Goal: Obtain resource: Obtain resource

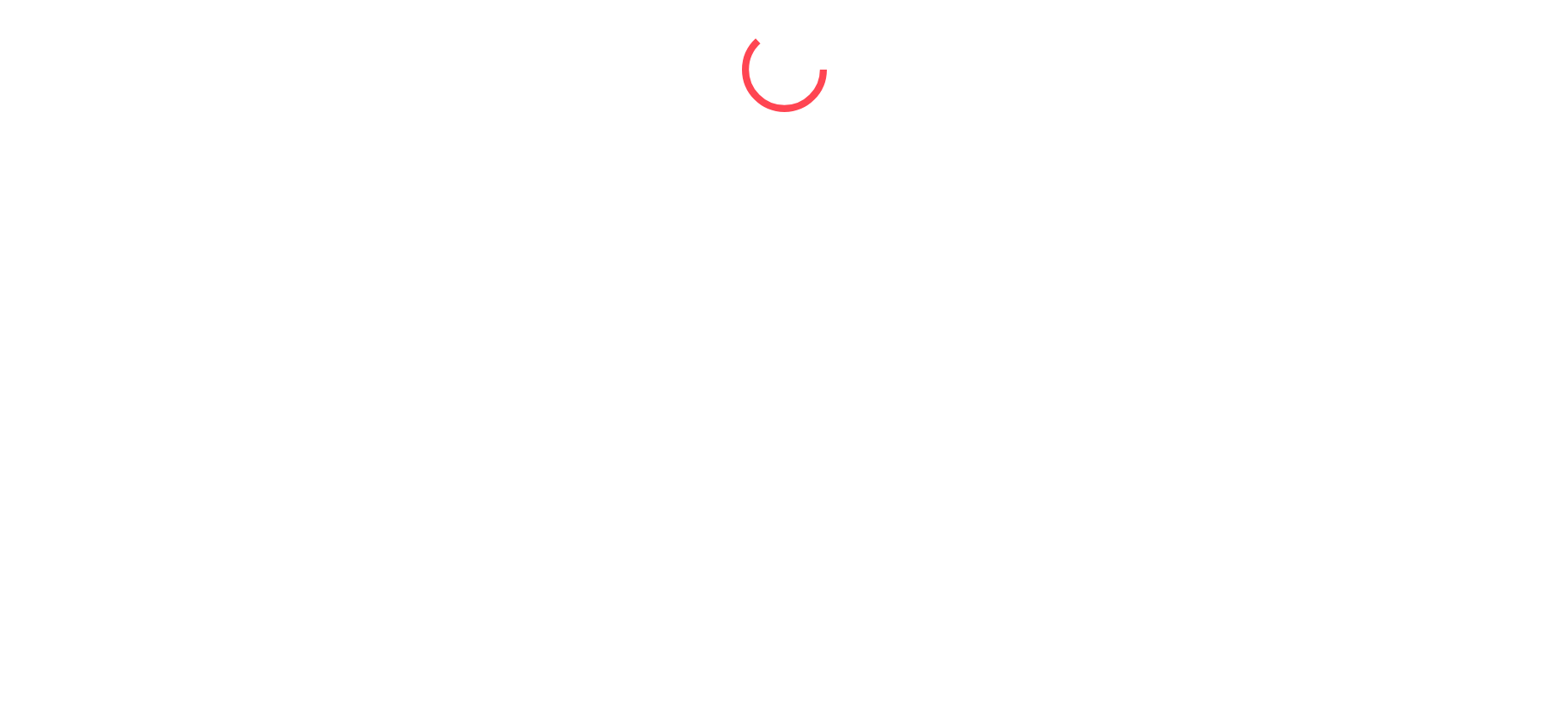
select select "*"
select select "****"
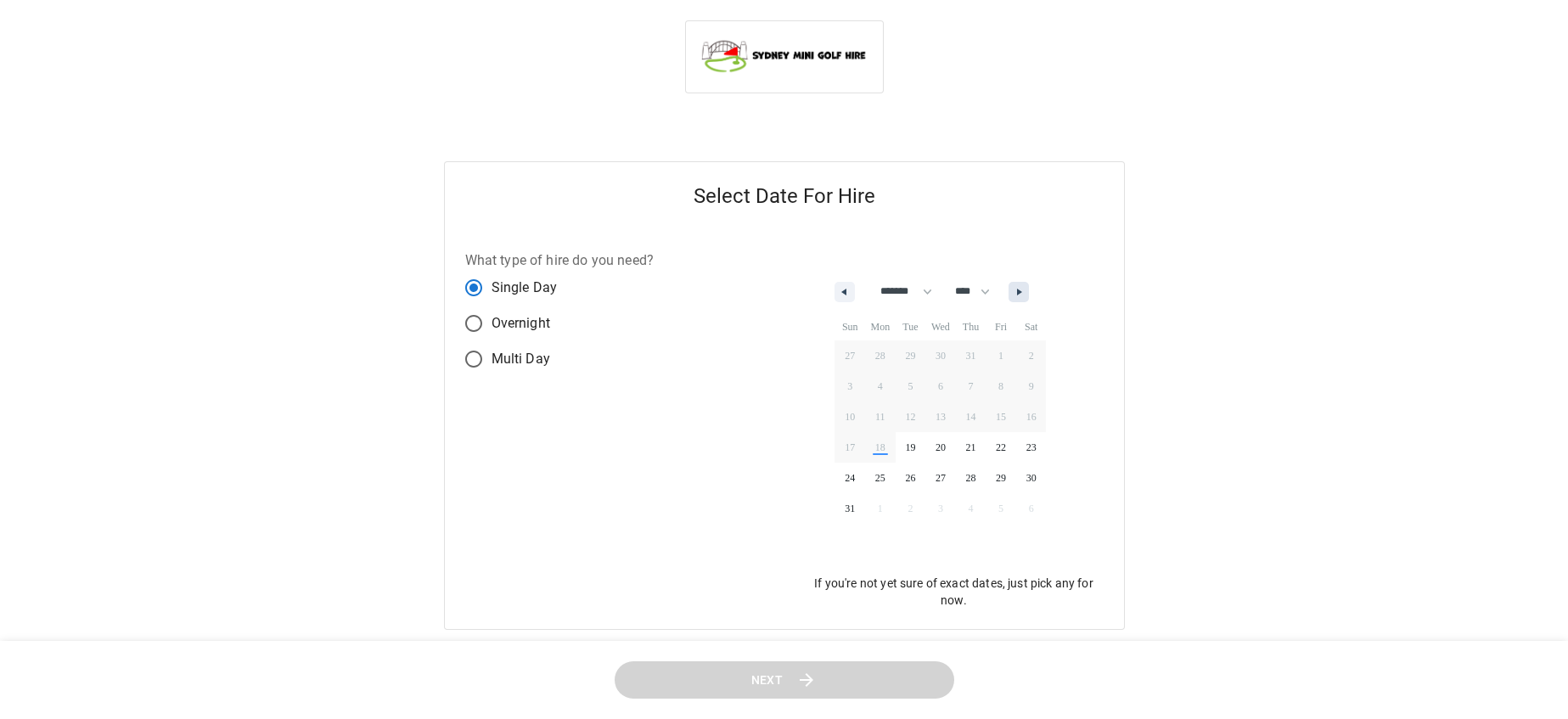
click at [1026, 294] on icon "button" at bounding box center [1022, 292] width 9 height 7
select select "*"
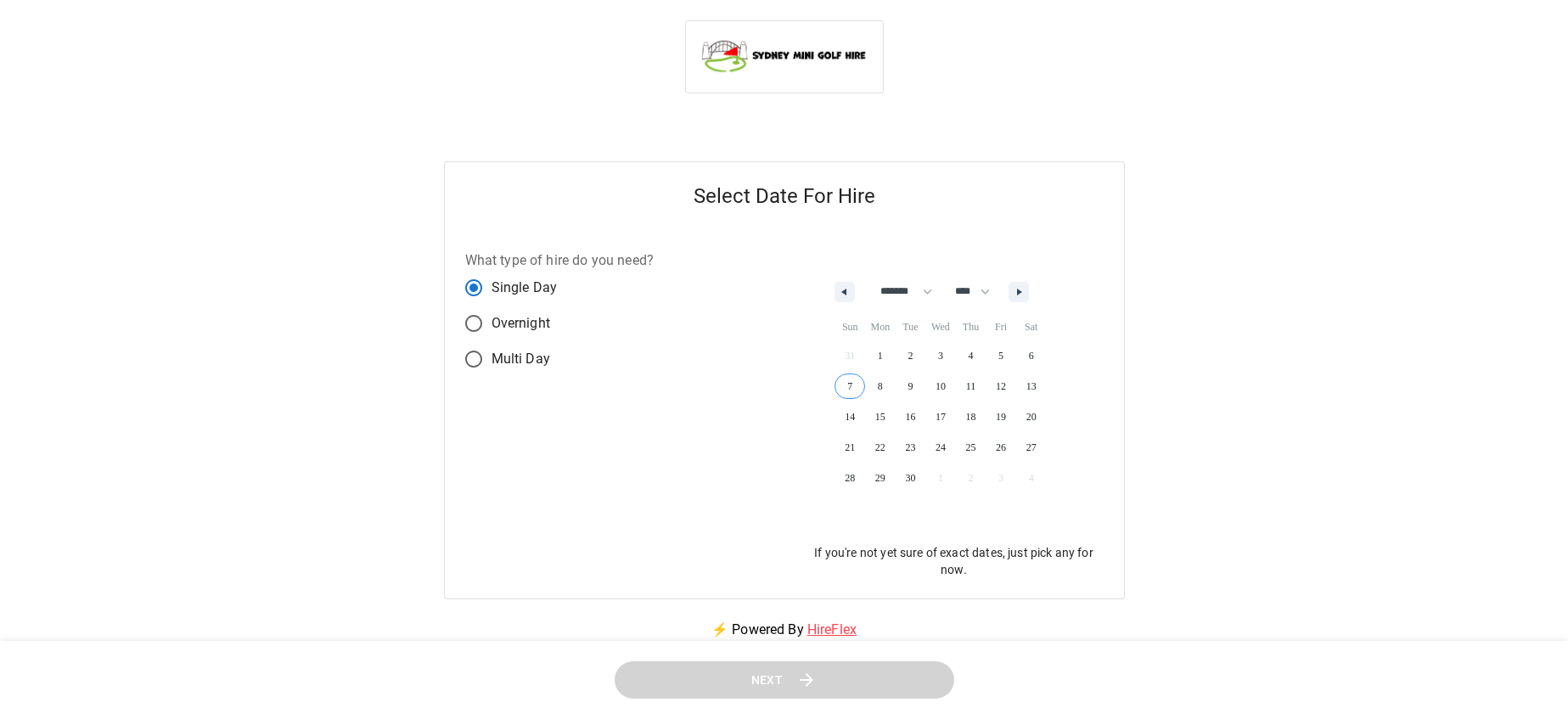
click at [851, 389] on span "7" at bounding box center [849, 385] width 31 height 22
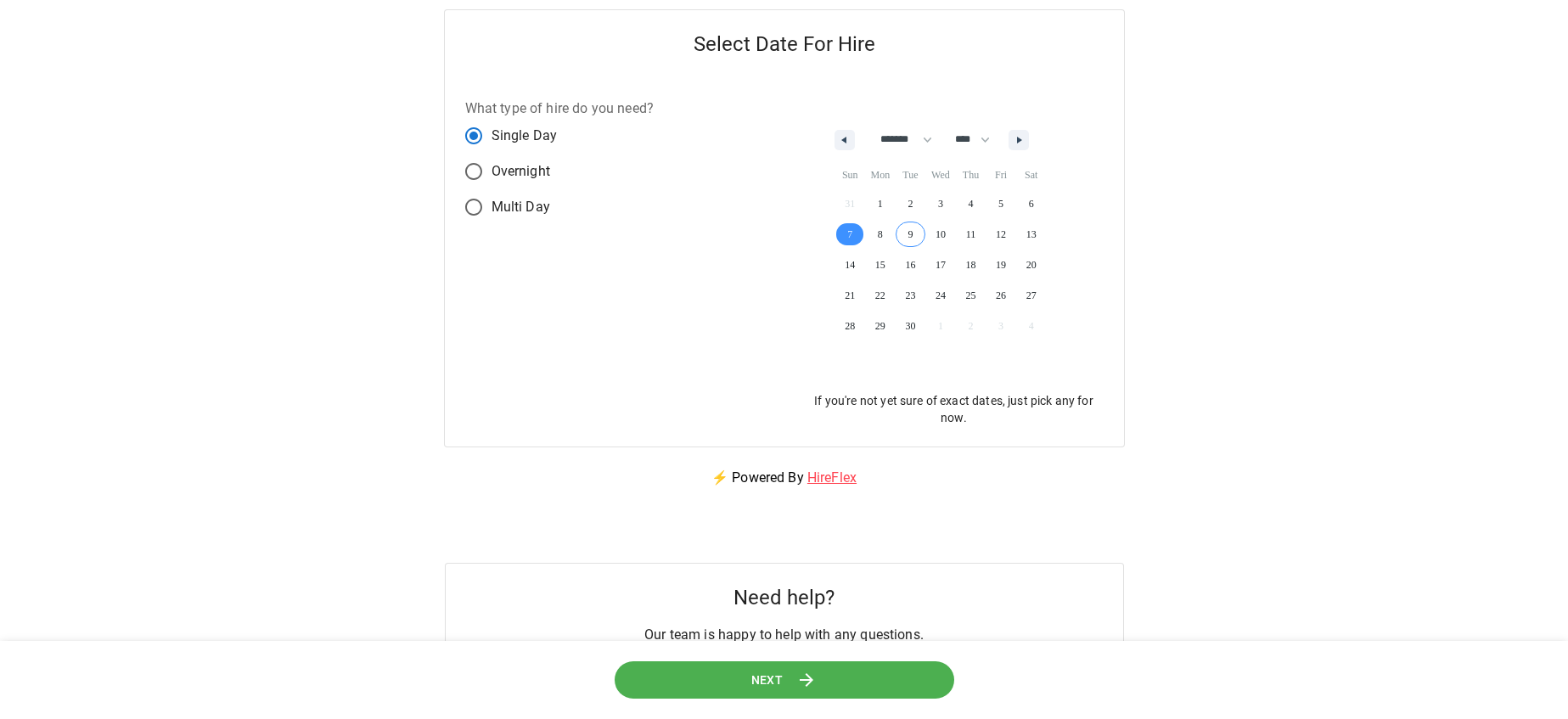
scroll to position [168, 0]
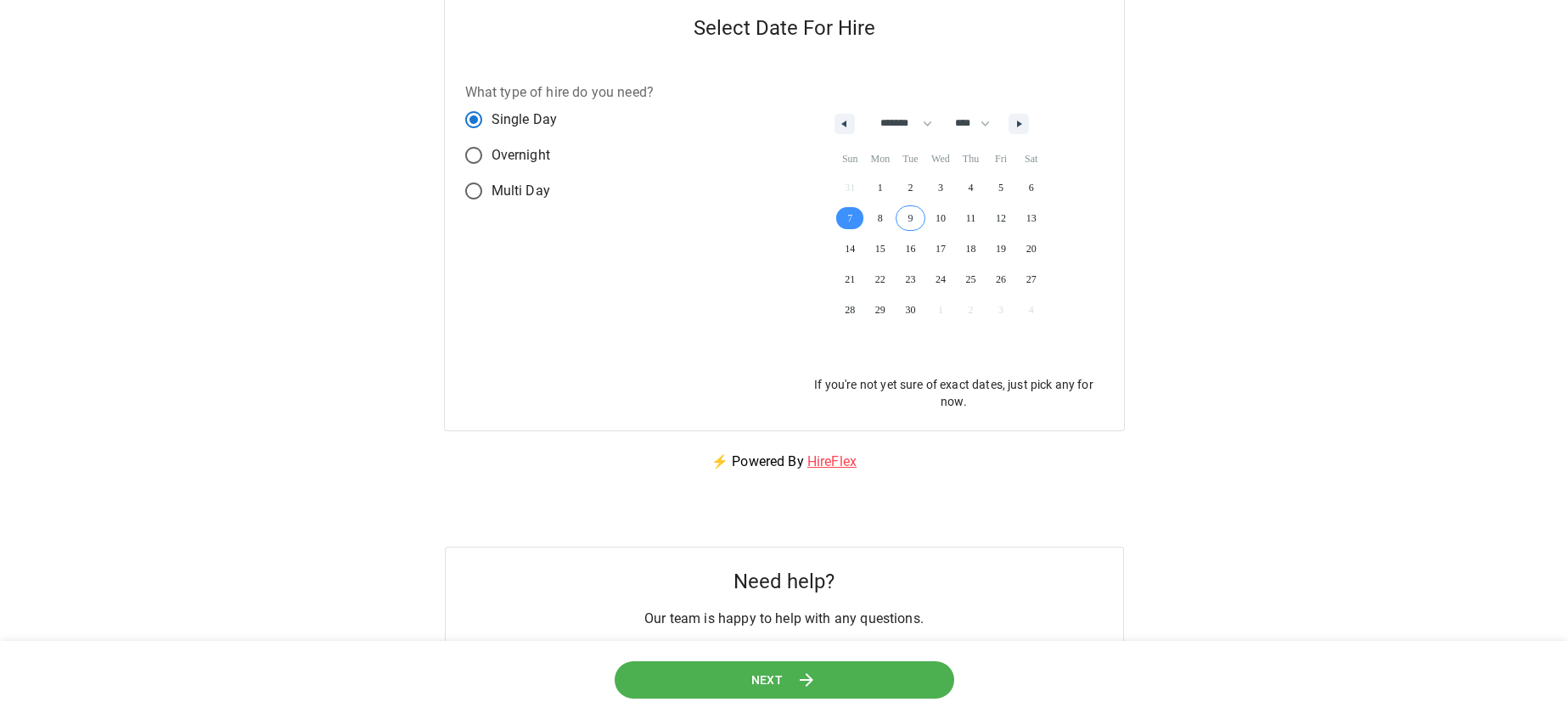
click at [813, 678] on icon at bounding box center [806, 679] width 20 height 20
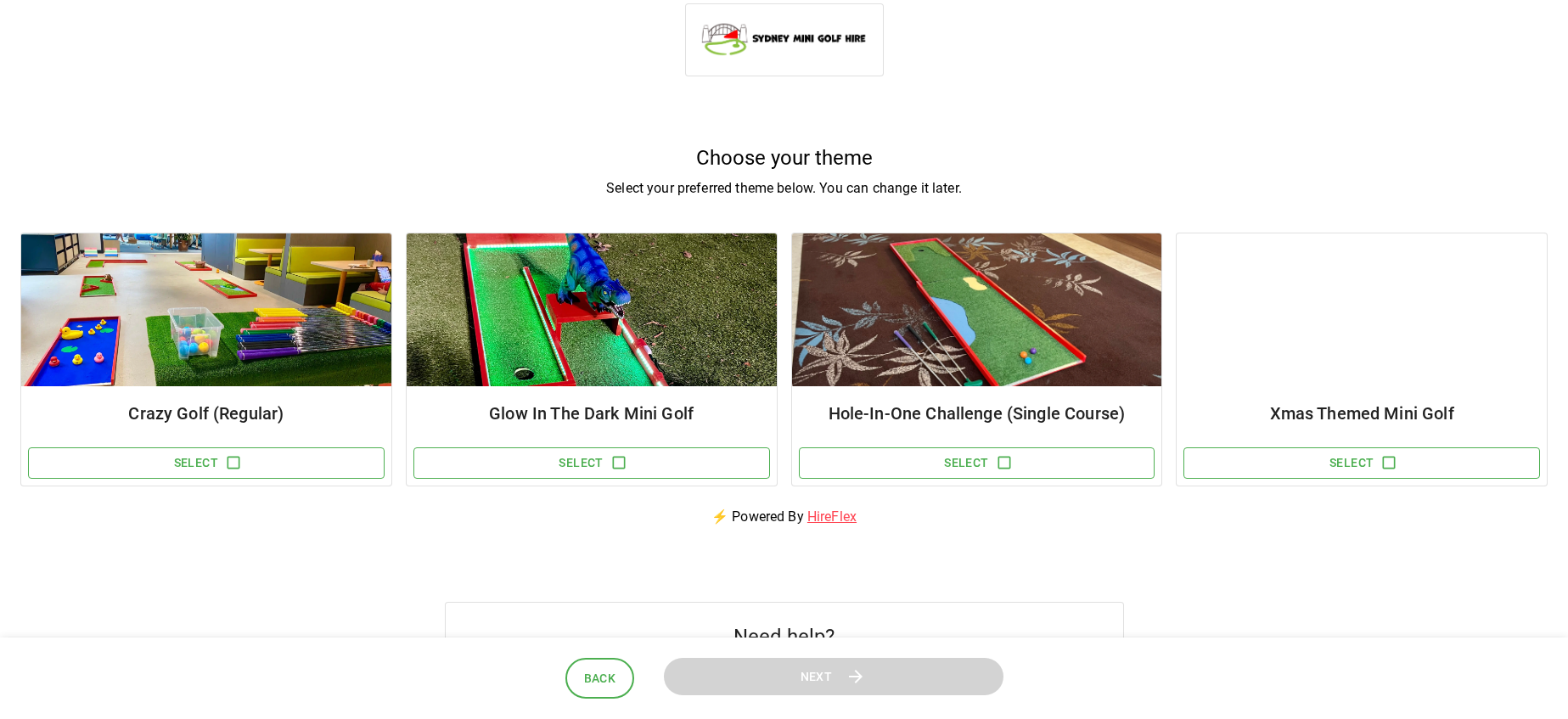
scroll to position [21, 0]
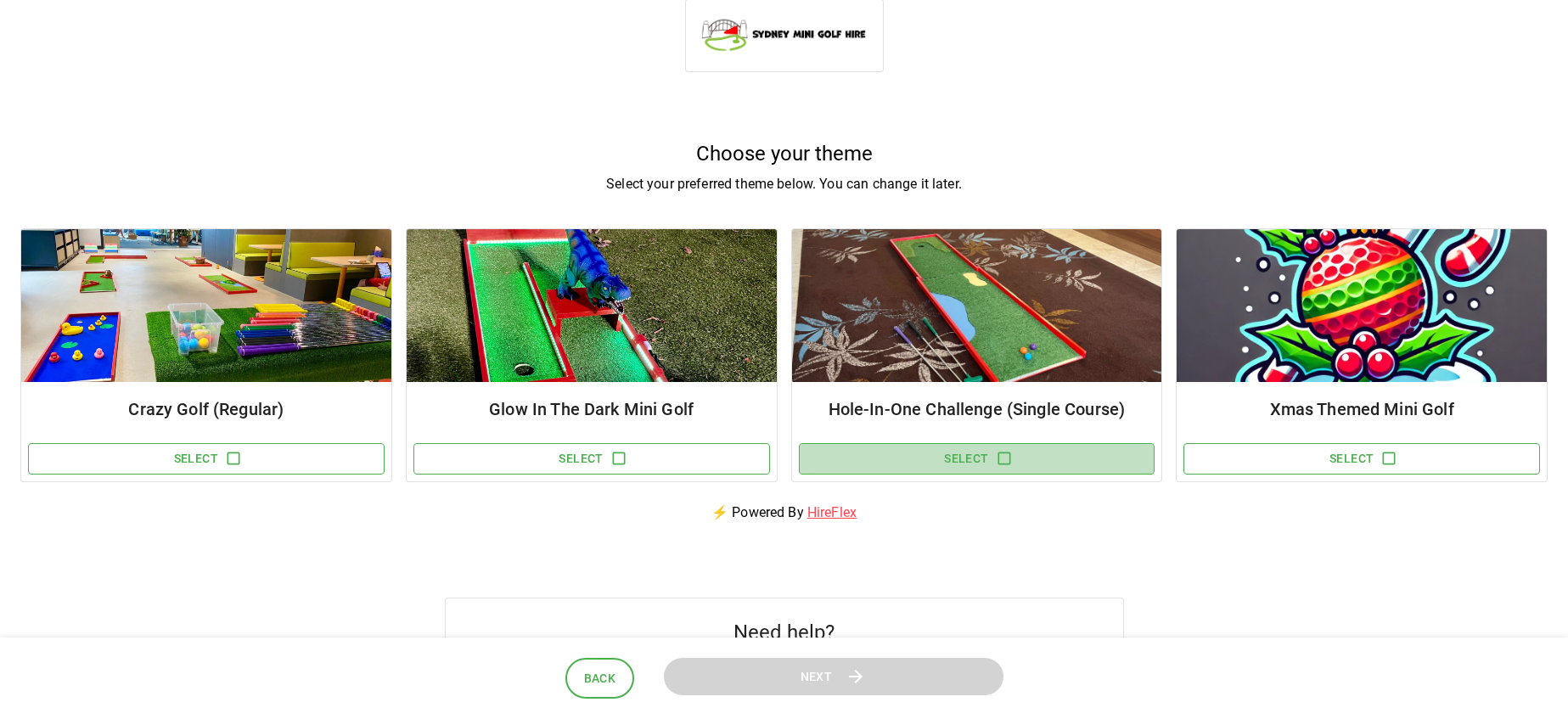
click at [1017, 462] on button "Select" at bounding box center [977, 459] width 357 height 32
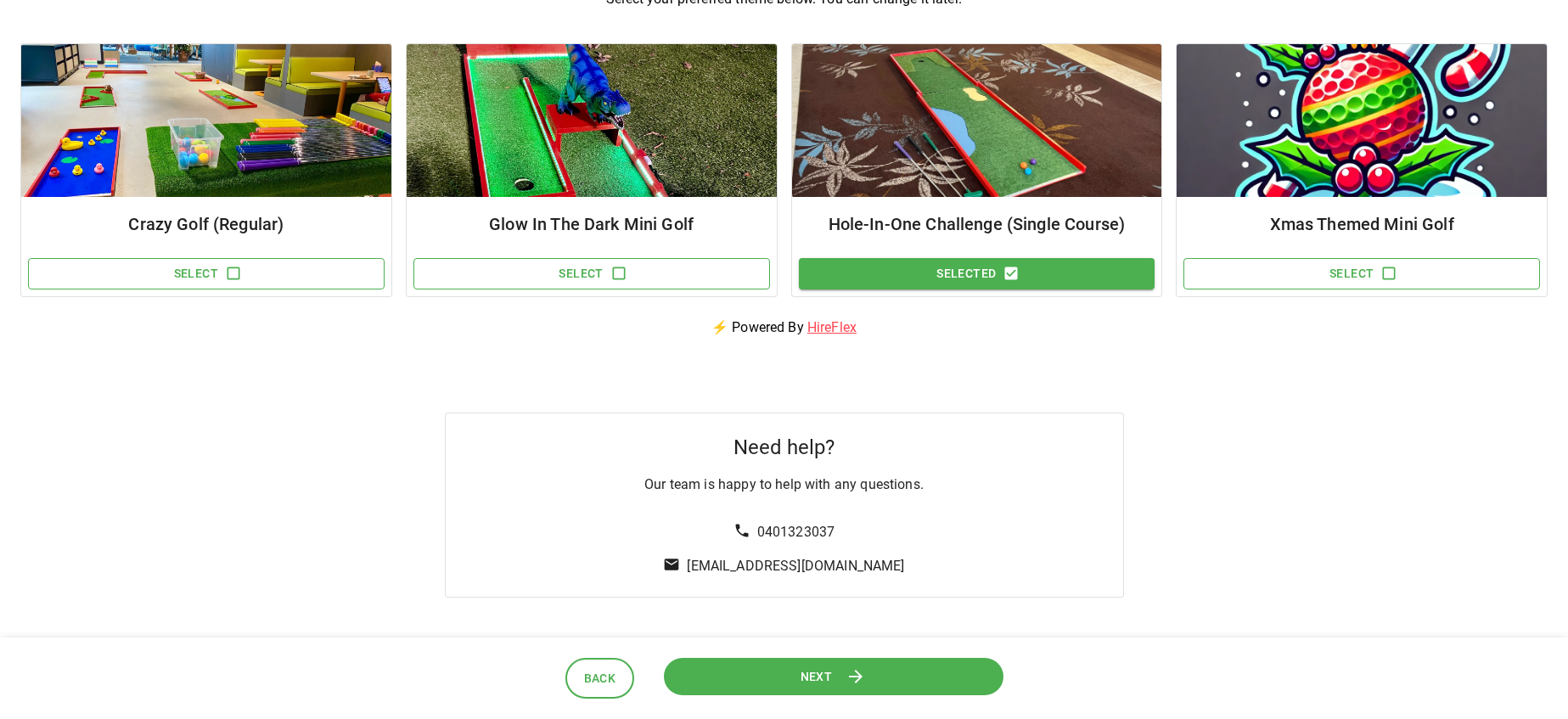
click at [860, 664] on button "Next" at bounding box center [833, 676] width 354 height 39
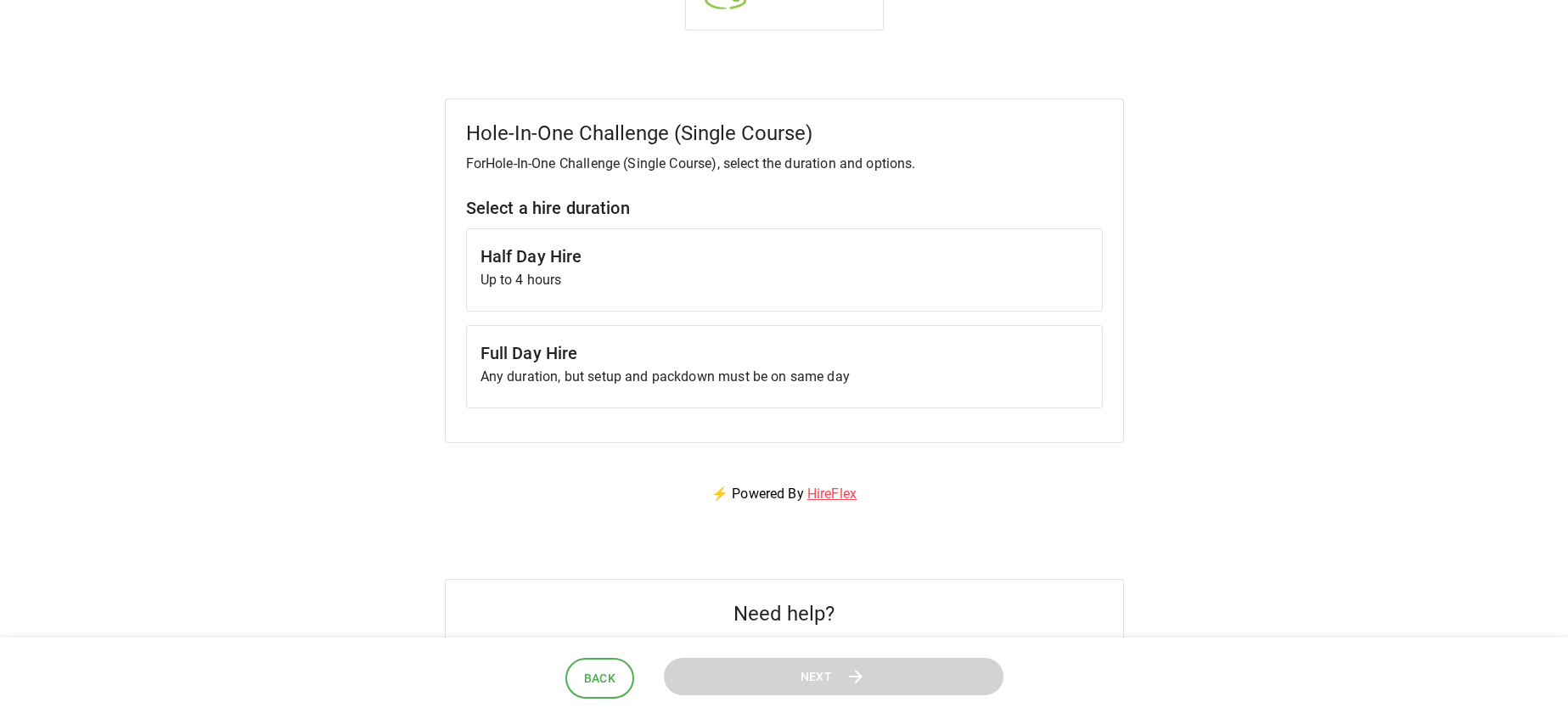
scroll to position [0, 0]
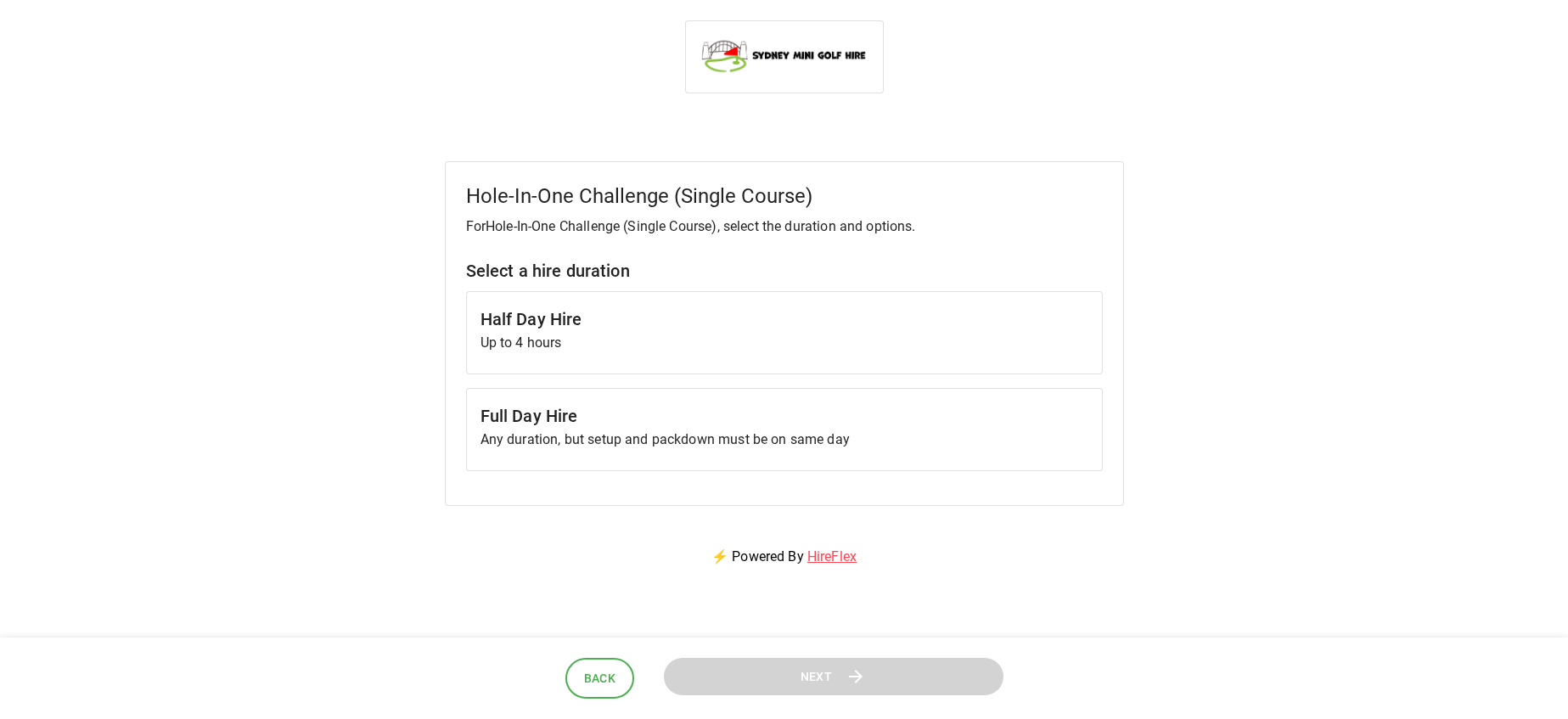
click at [700, 443] on p "Any duration, but setup and packdown must be on same day" at bounding box center [784, 439] width 608 height 20
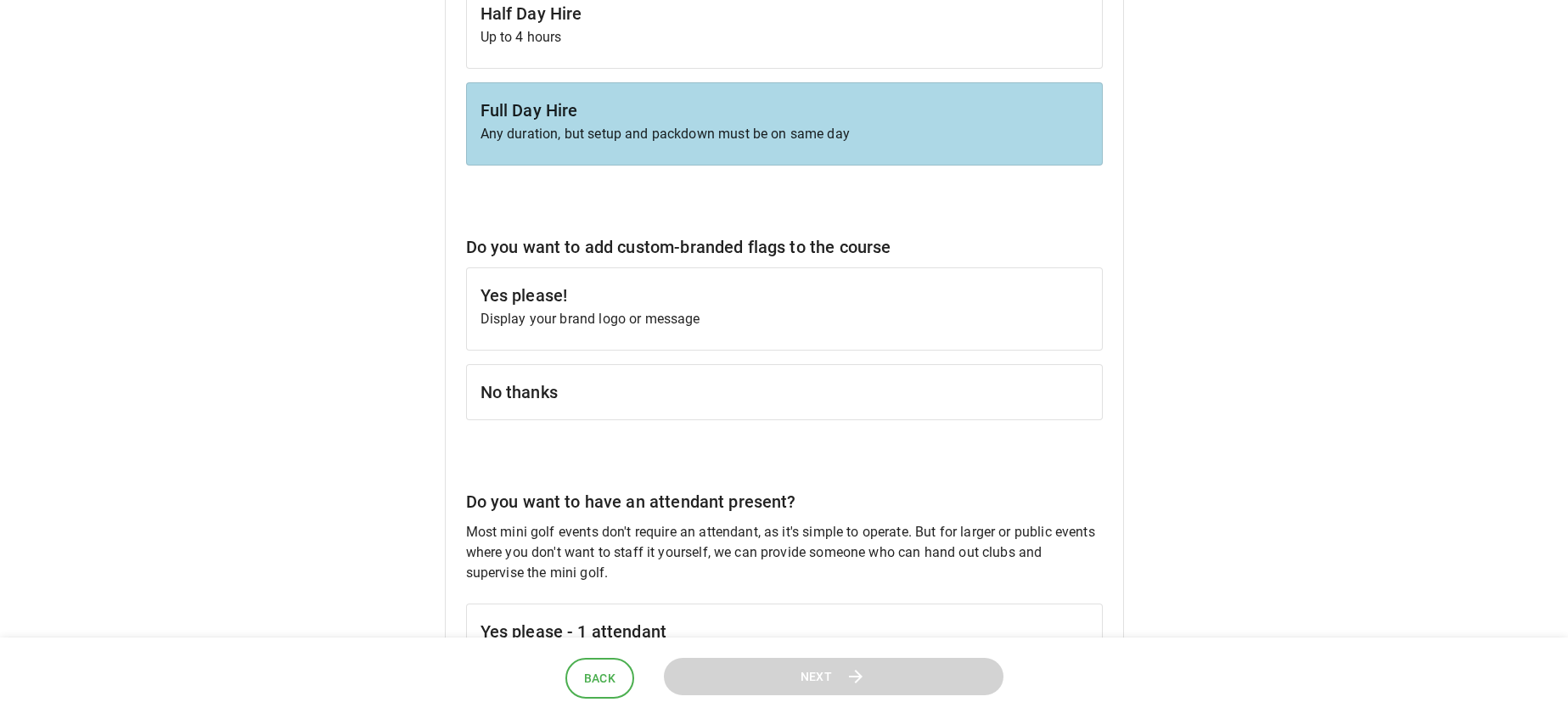
scroll to position [312, 0]
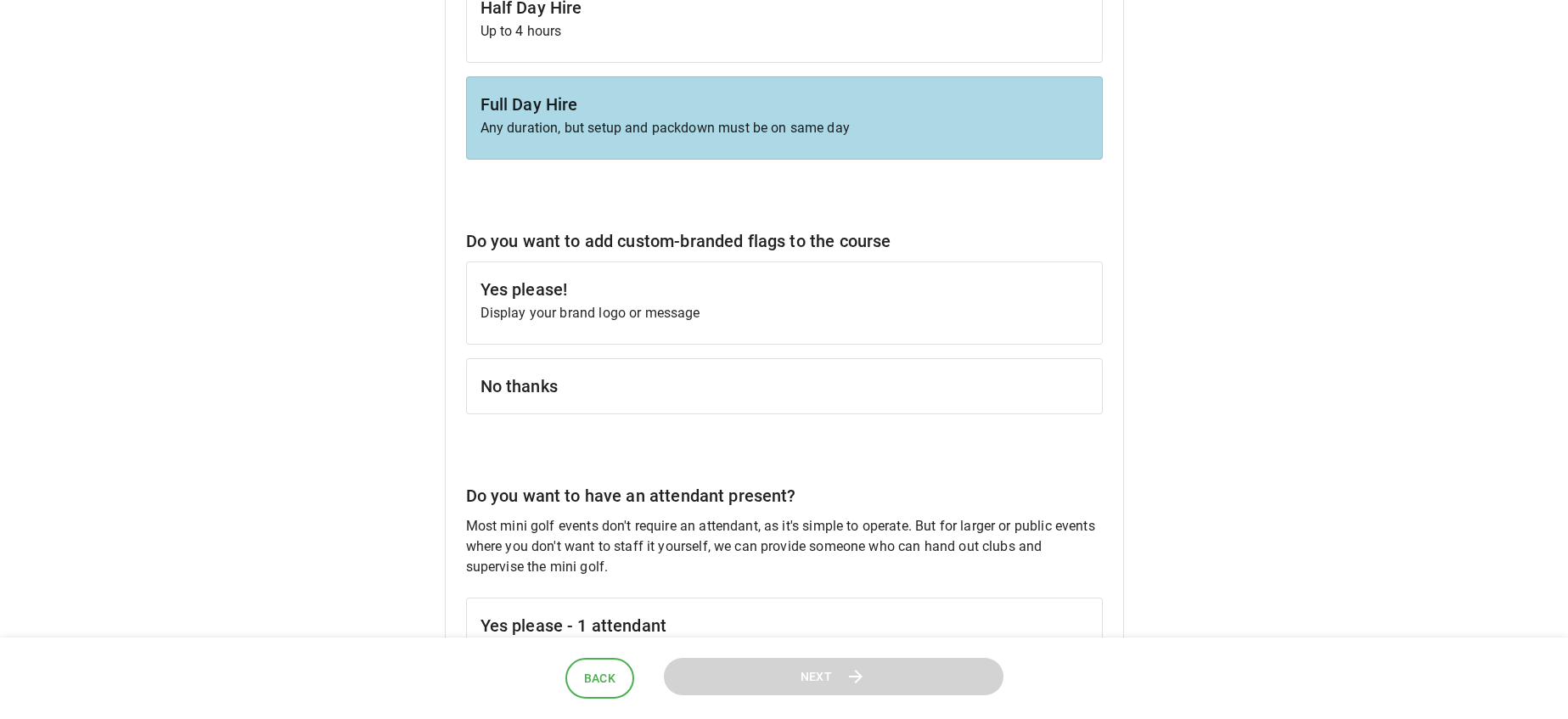
click at [635, 313] on p "Display your brand logo or message" at bounding box center [784, 313] width 608 height 20
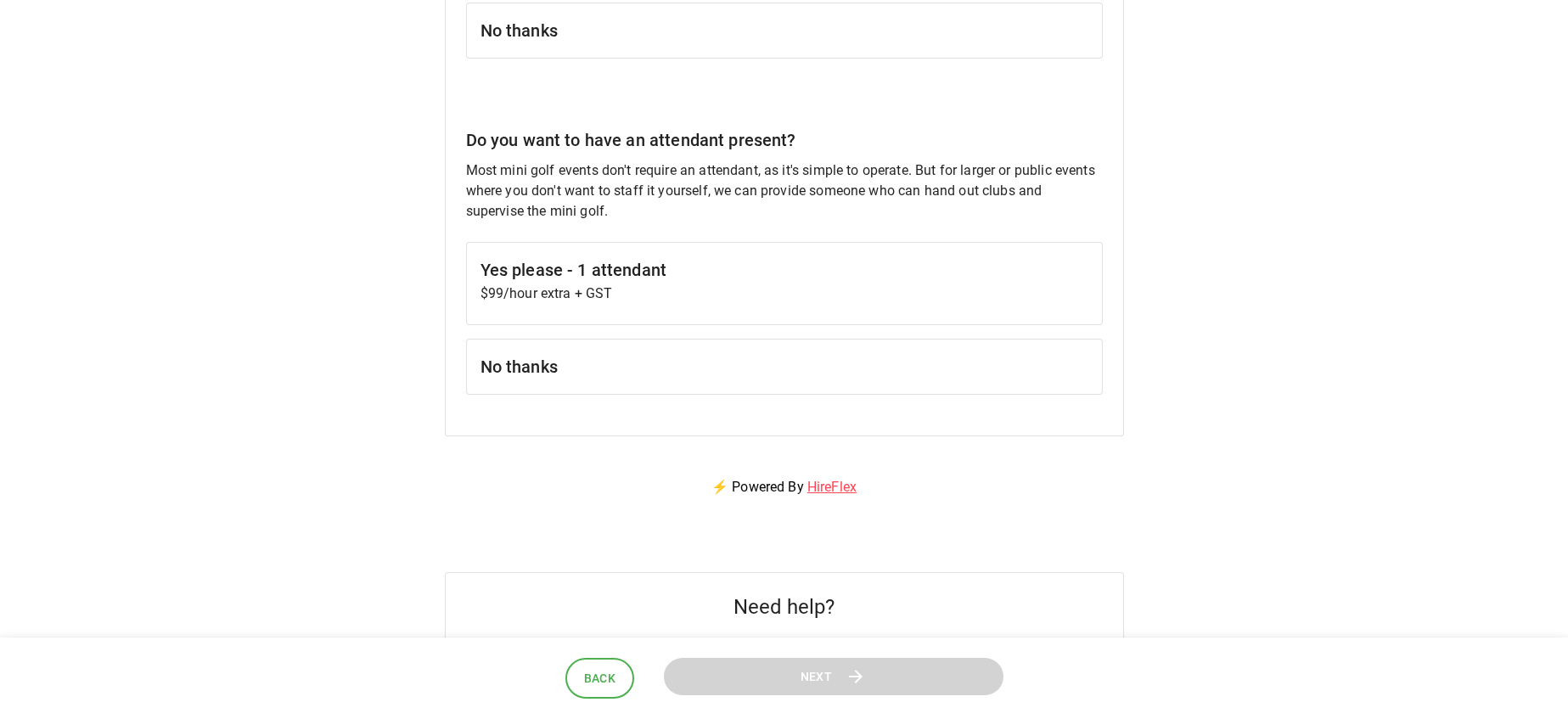
scroll to position [665, 0]
click at [625, 376] on h6 "No thanks" at bounding box center [784, 369] width 608 height 27
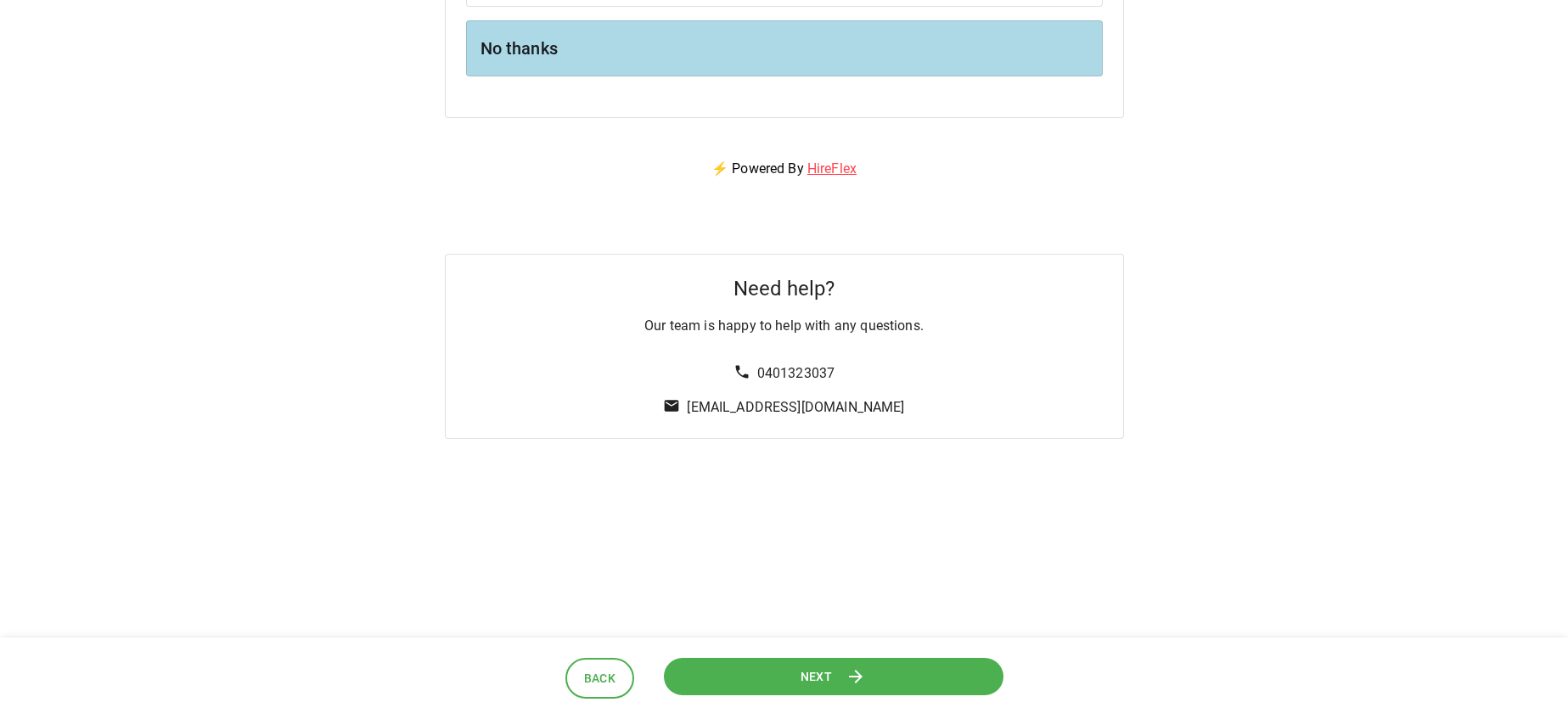
click at [821, 669] on span "Next" at bounding box center [816, 676] width 33 height 21
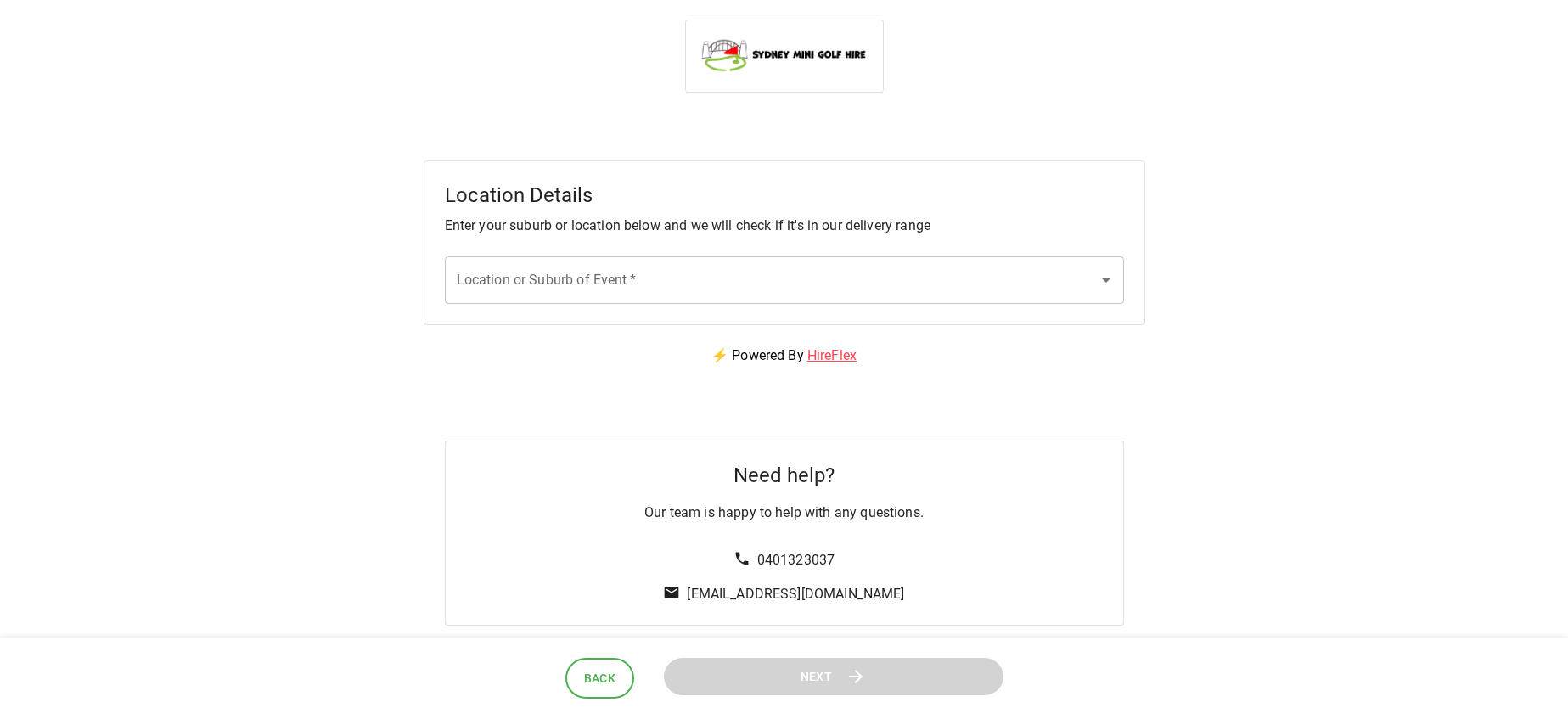
scroll to position [0, 0]
click at [713, 299] on body "Location Details Enter your suburb or location below and we will check if it's …" at bounding box center [784, 323] width 1568 height 646
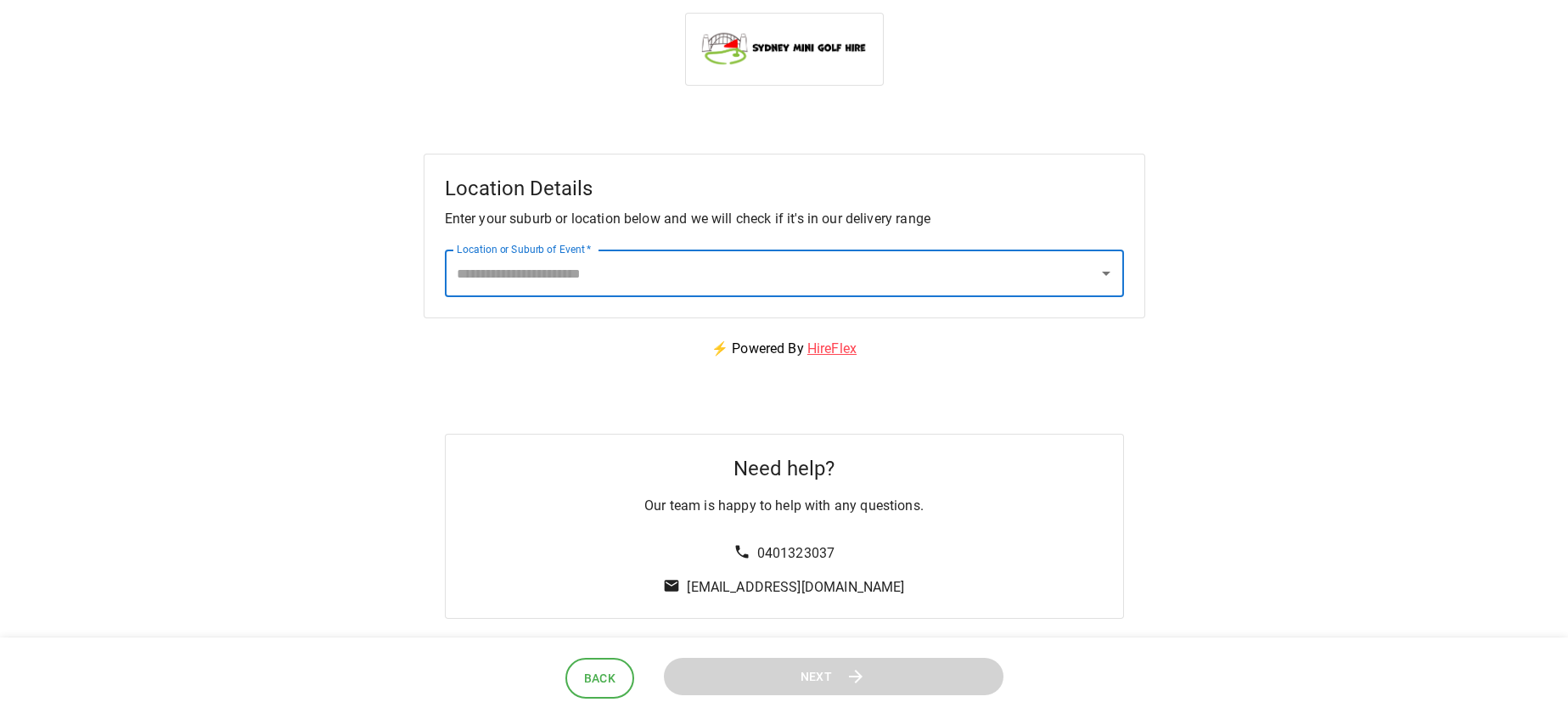
click at [711, 286] on input "Location or Suburb of Event   *" at bounding box center [771, 273] width 639 height 32
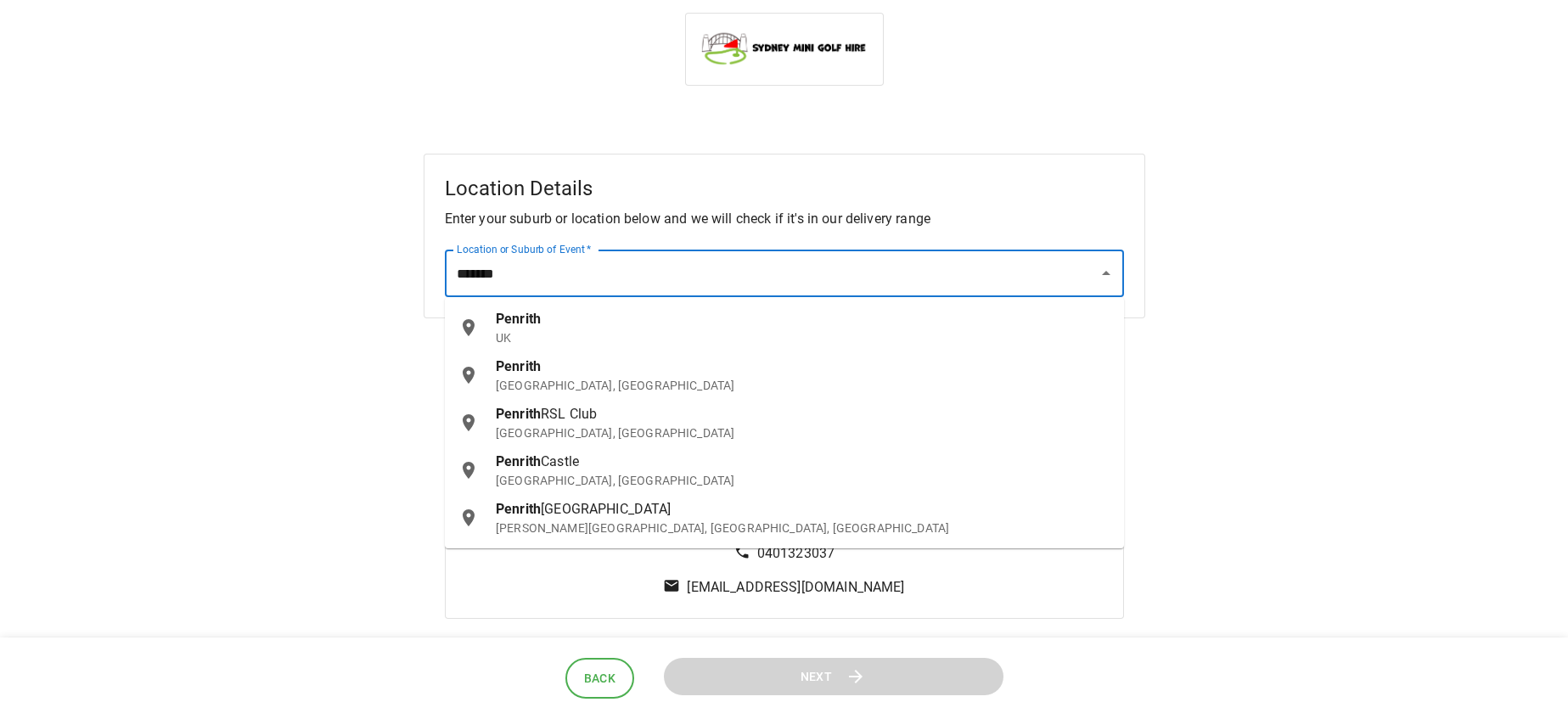
scroll to position [0, 0]
click at [608, 375] on div "[GEOGRAPHIC_DATA], [GEOGRAPHIC_DATA]" at bounding box center [803, 377] width 615 height 38
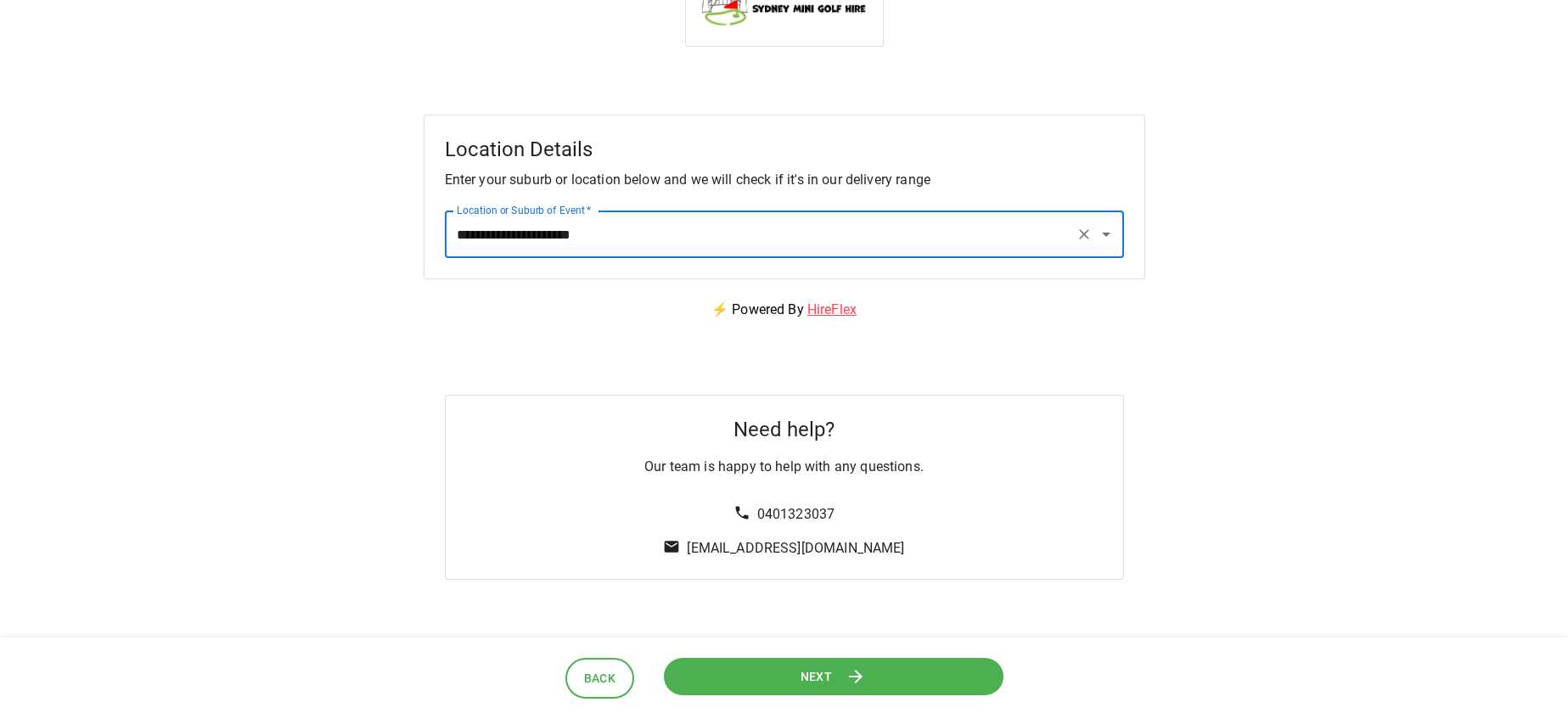
type input "**********"
click at [792, 668] on button "Next" at bounding box center [834, 675] width 357 height 40
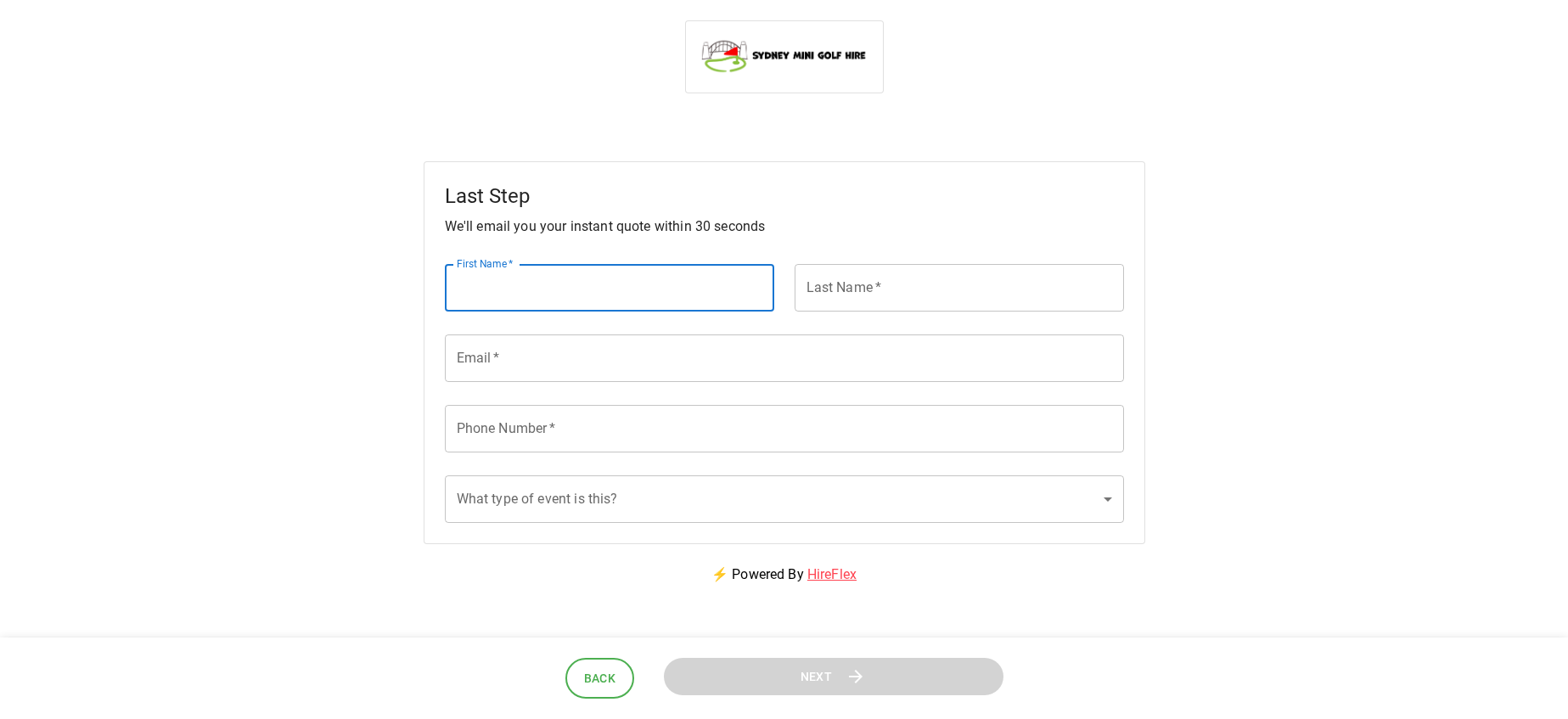
click at [606, 278] on input "First Name   *" at bounding box center [609, 288] width 329 height 47
type input "*****"
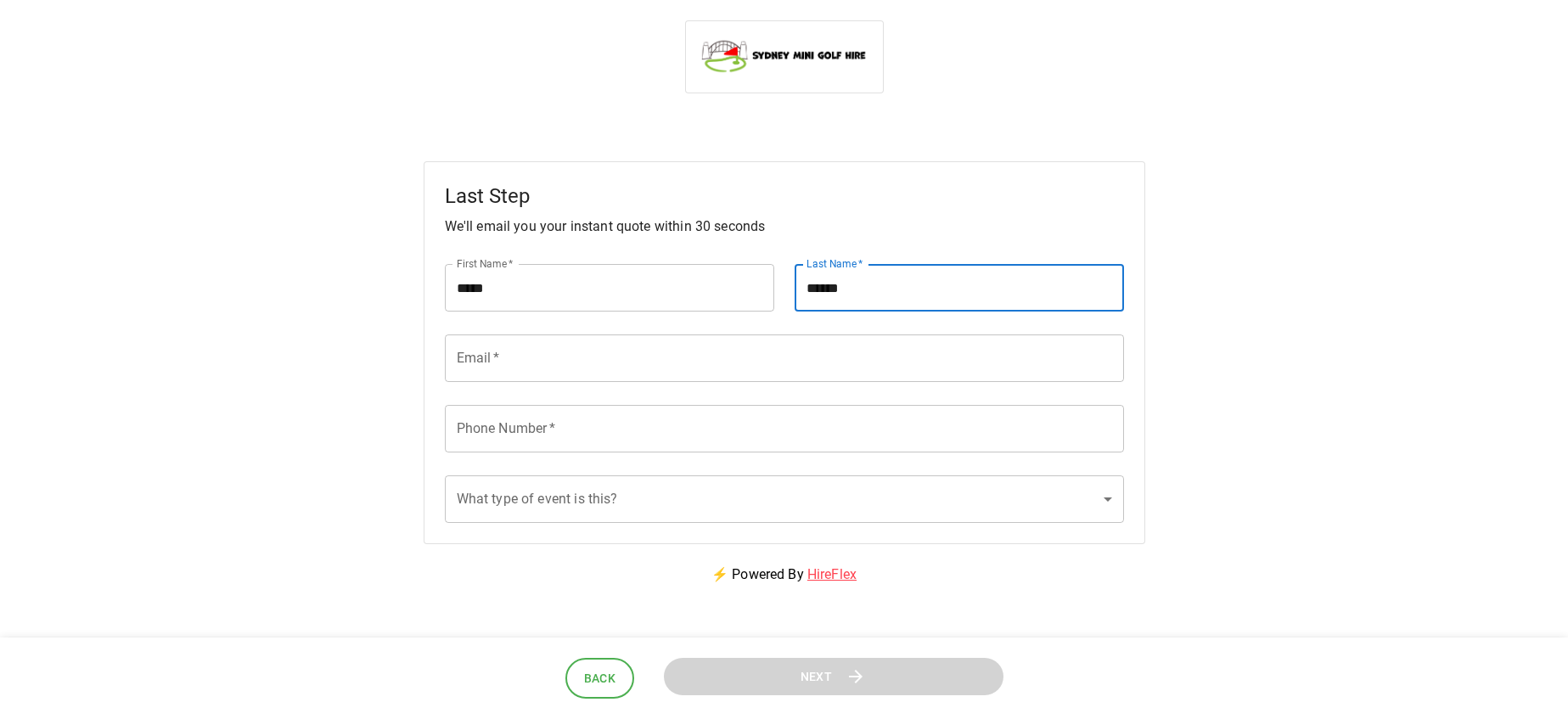
type input "******"
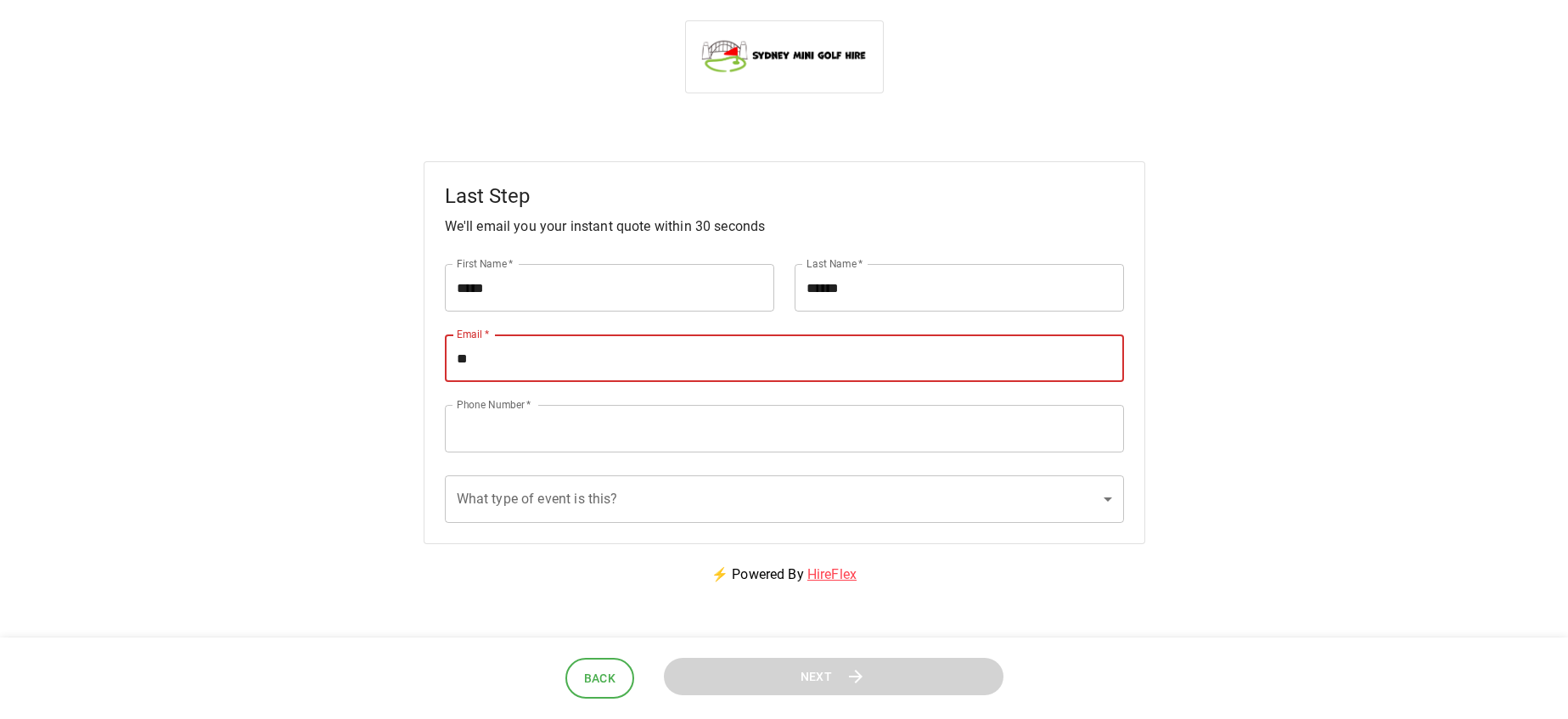
type input "**********"
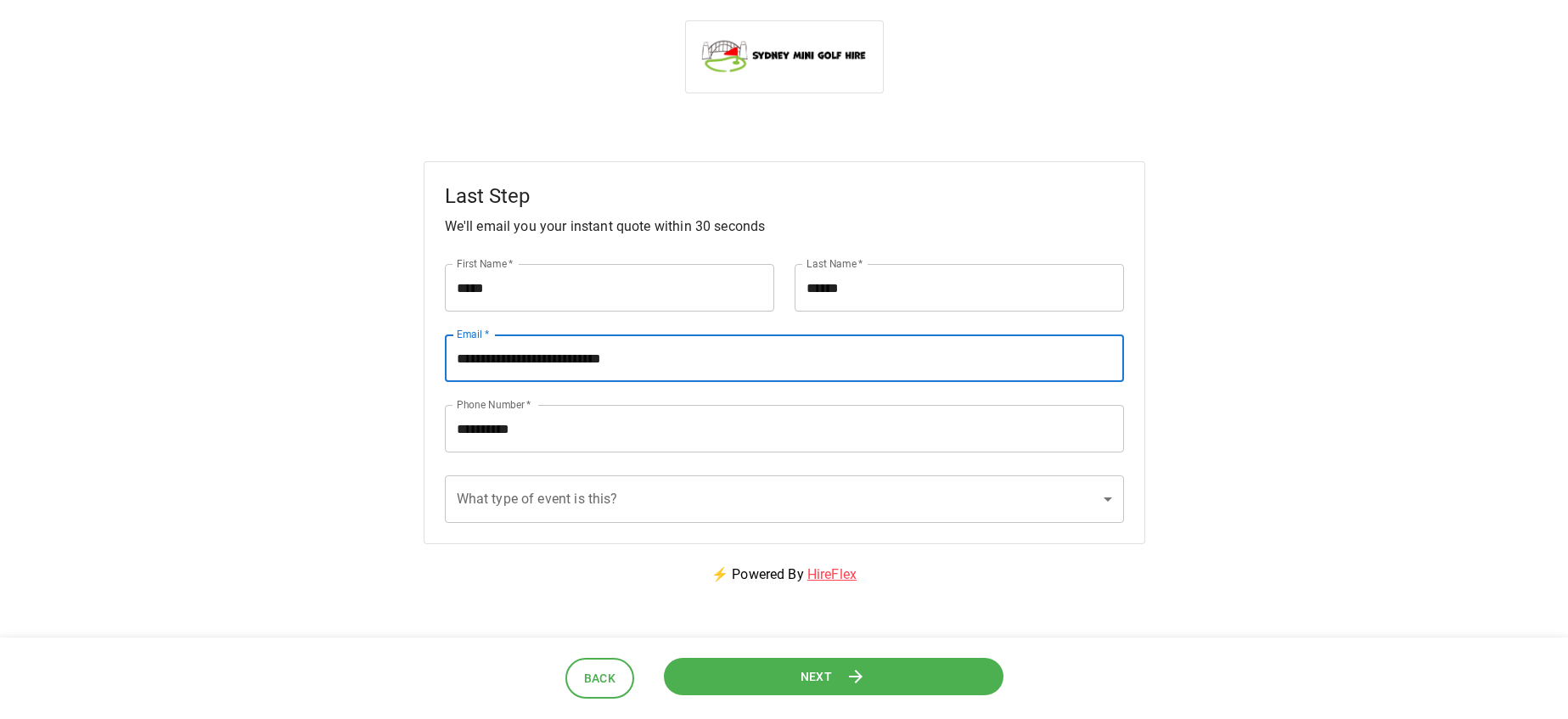
click at [635, 494] on body "**********" at bounding box center [784, 432] width 1568 height 865
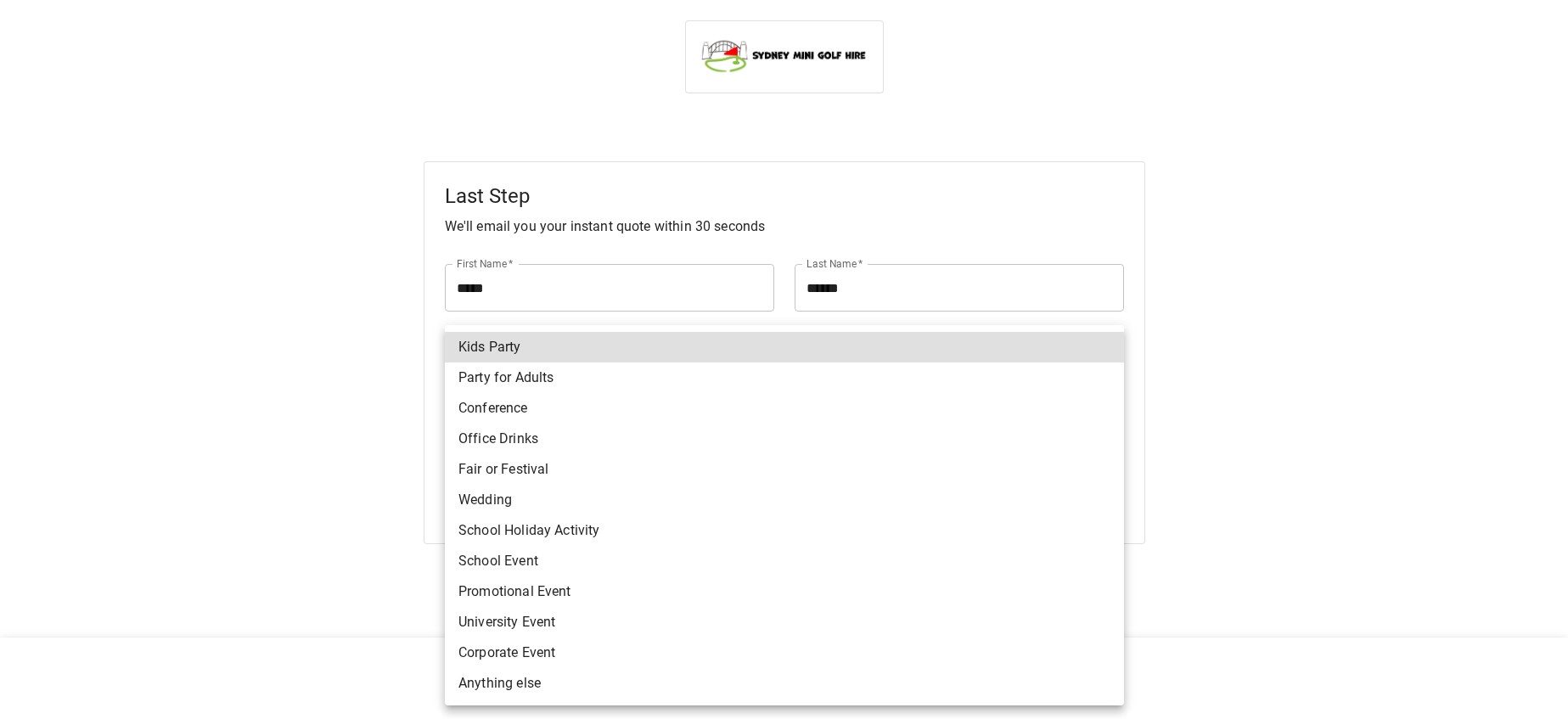
click at [656, 672] on li "Anything else" at bounding box center [784, 683] width 679 height 31
type input "**********"
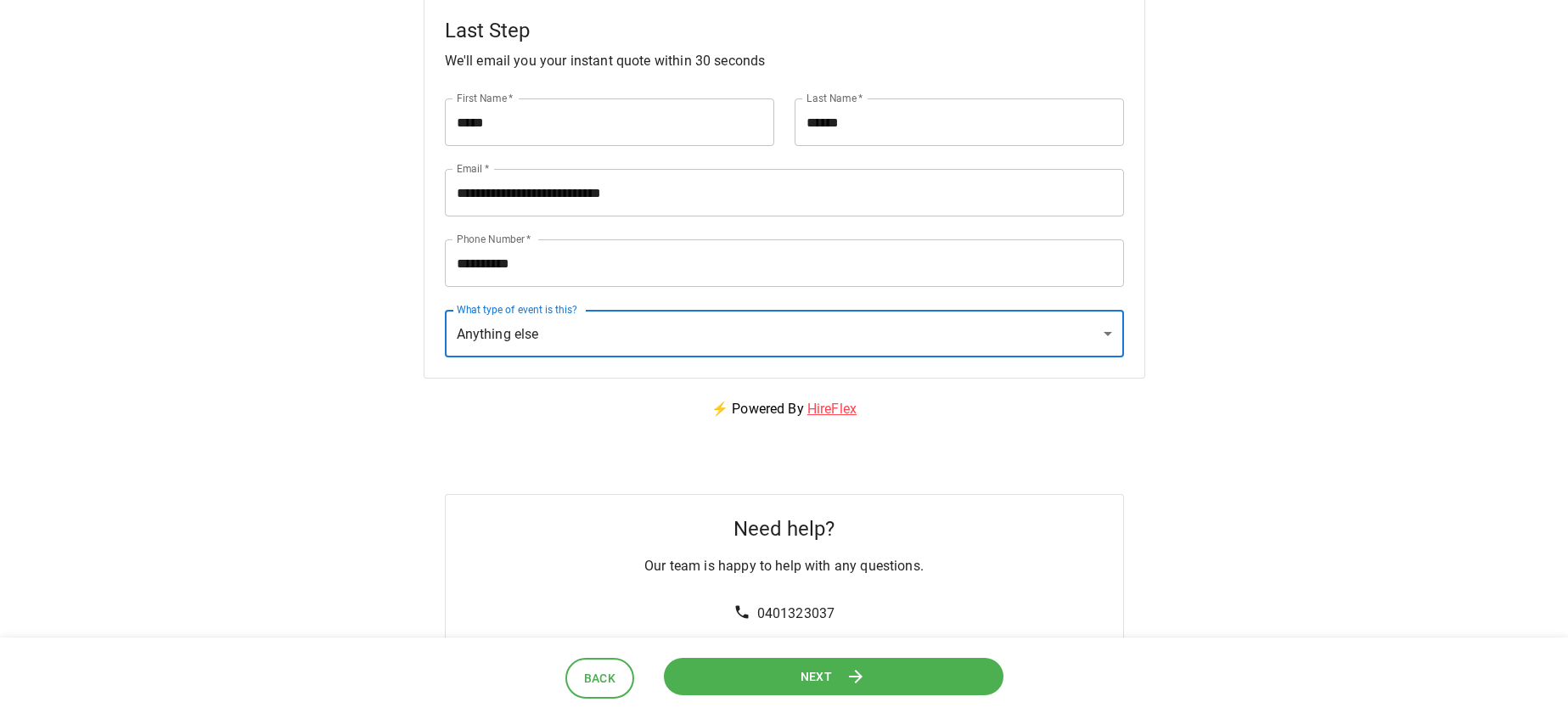
click at [768, 673] on button "Next" at bounding box center [833, 676] width 353 height 39
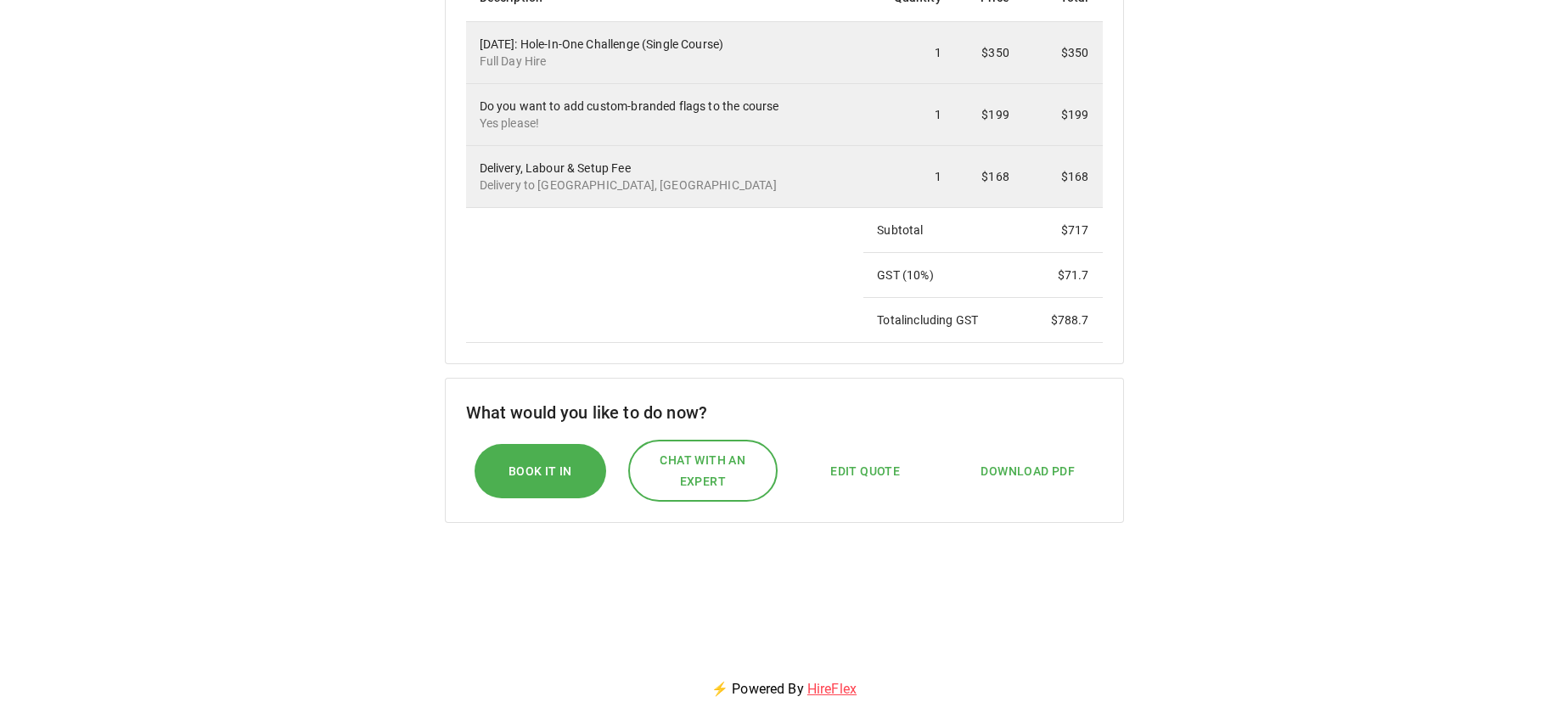
scroll to position [451, 0]
click at [697, 484] on span "Chat with an expert" at bounding box center [703, 468] width 112 height 41
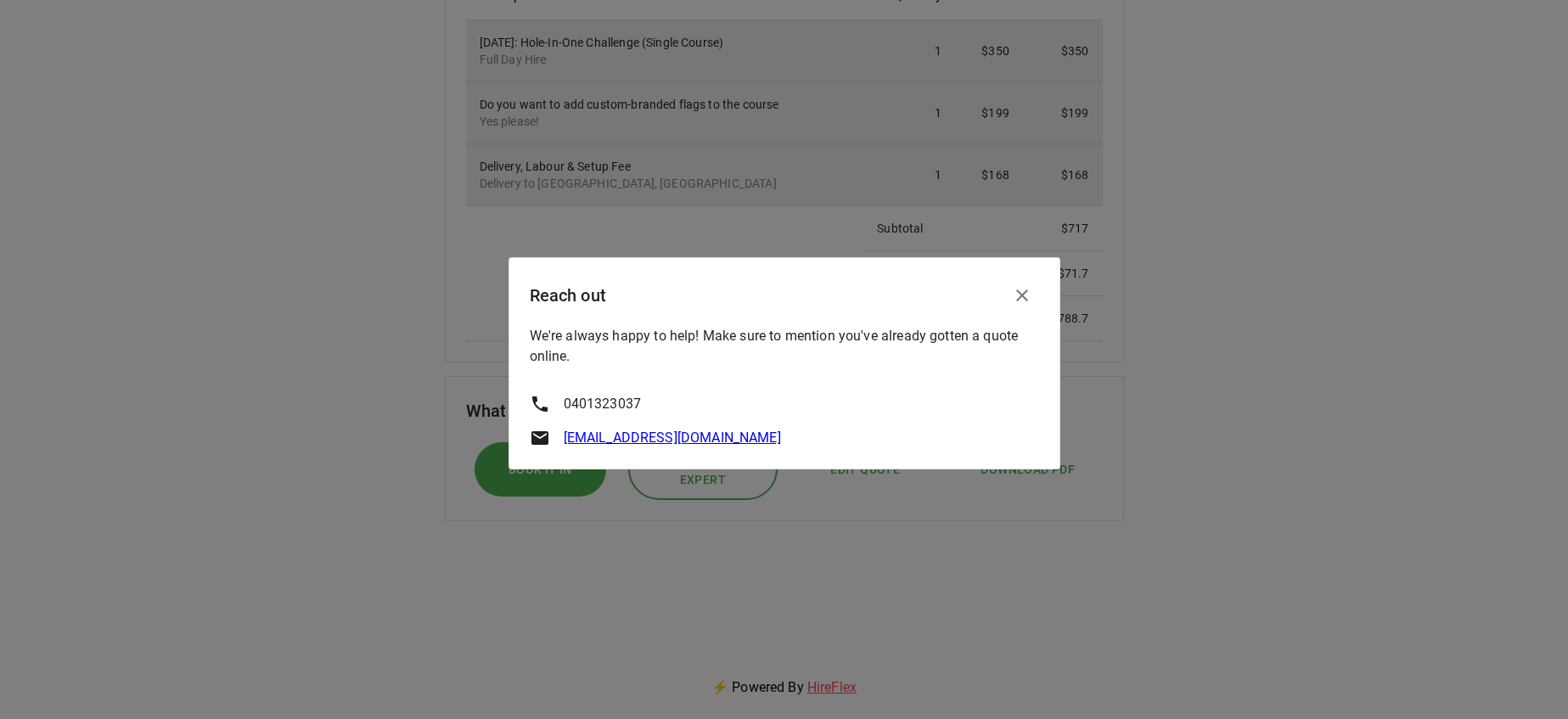
click at [1025, 286] on icon "button" at bounding box center [1022, 295] width 20 height 20
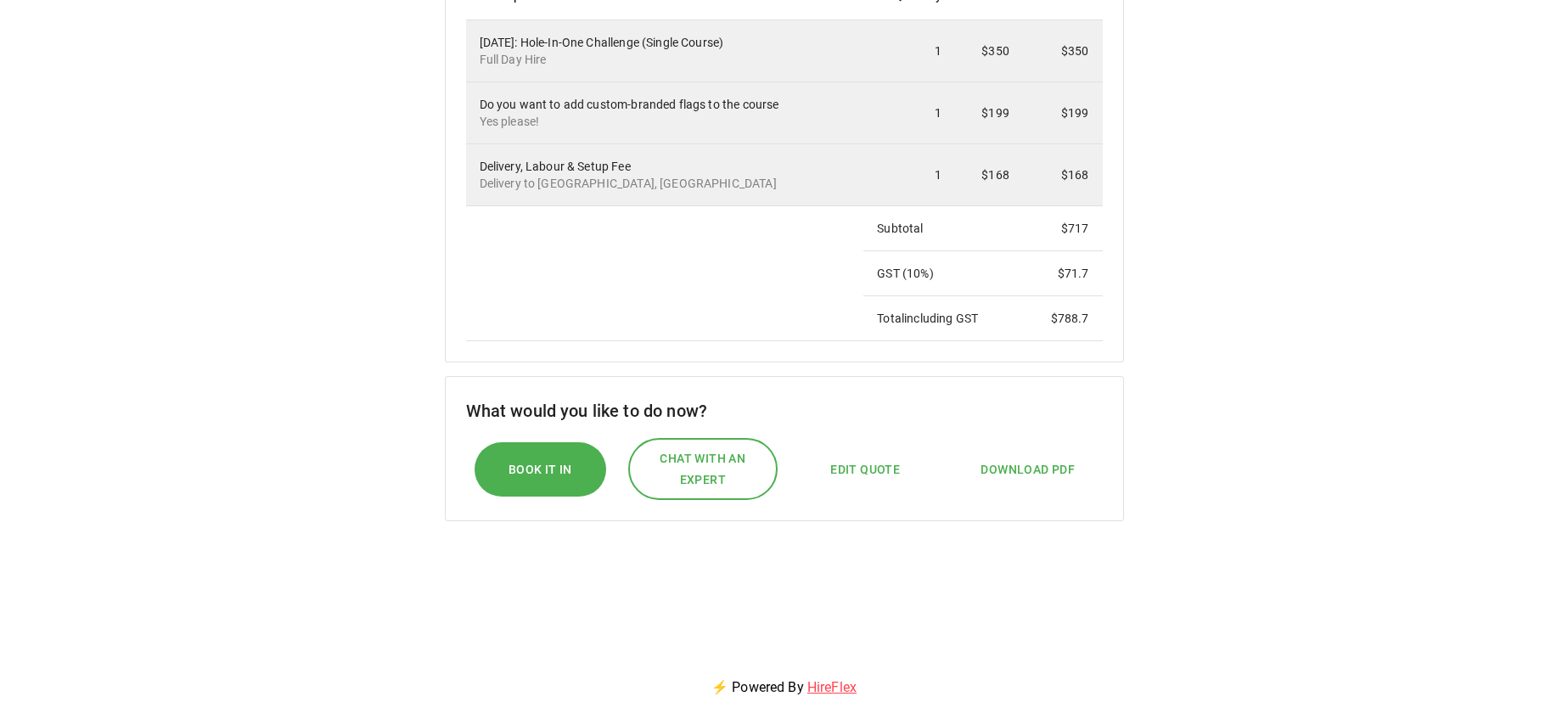
click at [1033, 471] on span "Download PDF" at bounding box center [1027, 470] width 94 height 21
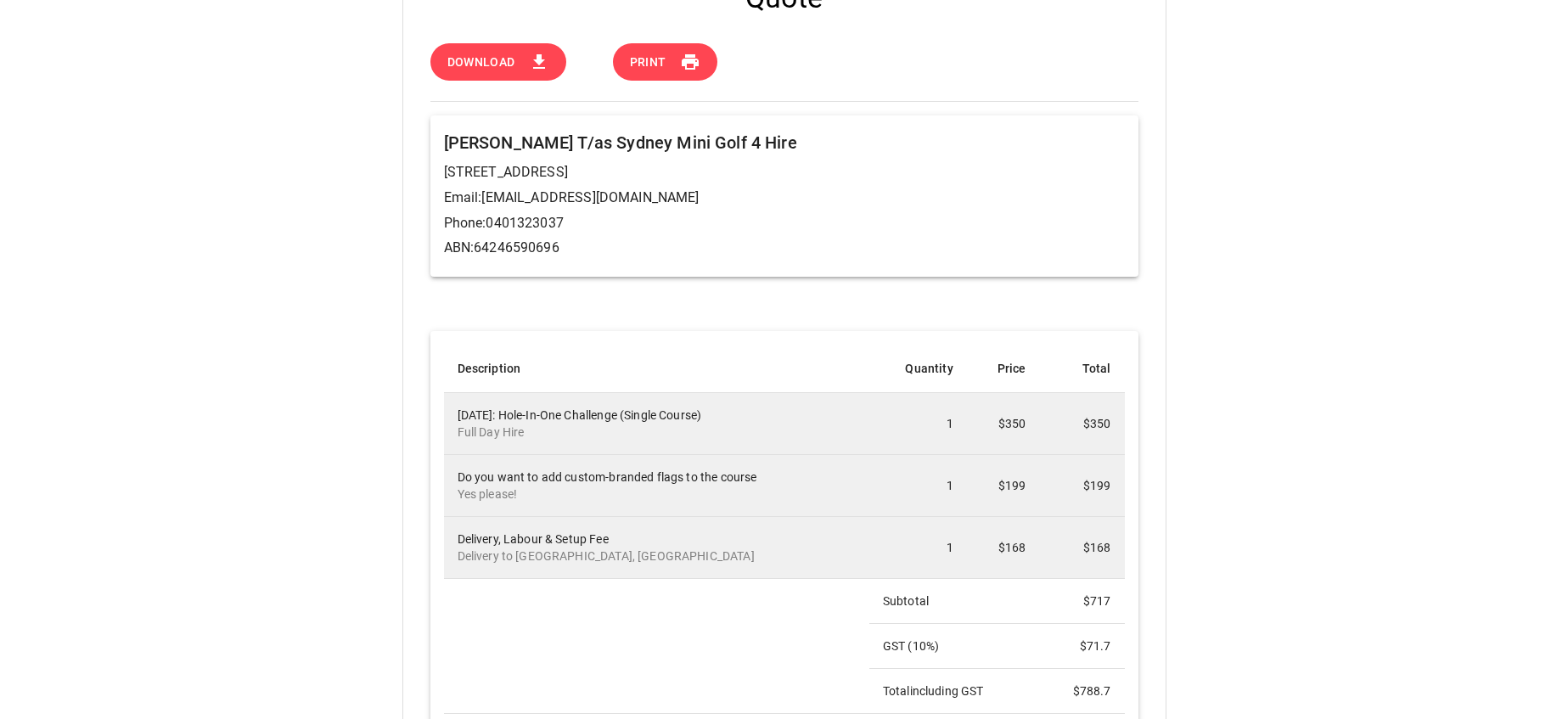
scroll to position [73, 0]
click at [491, 54] on span "Download" at bounding box center [481, 64] width 68 height 21
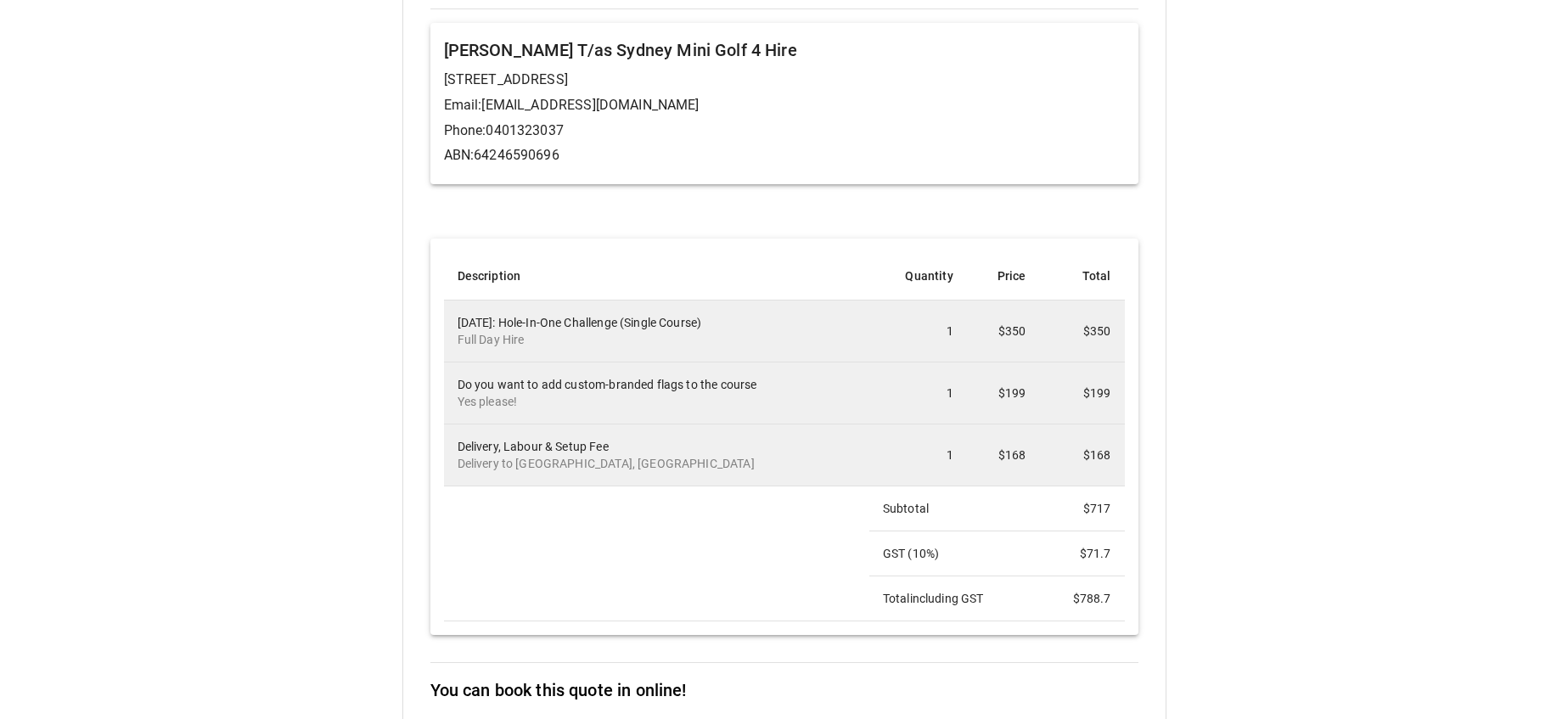
scroll to position [183, 0]
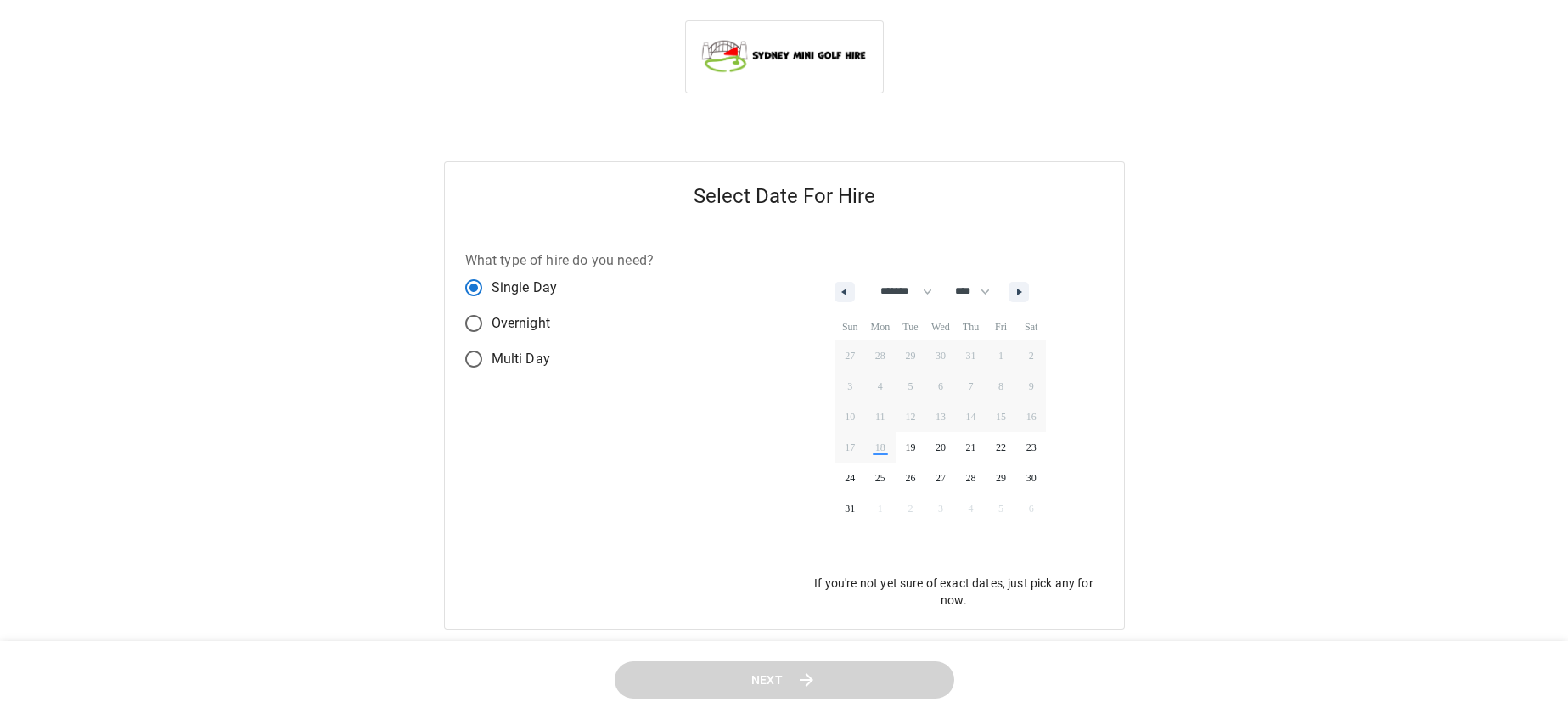
select select "*"
select select "****"
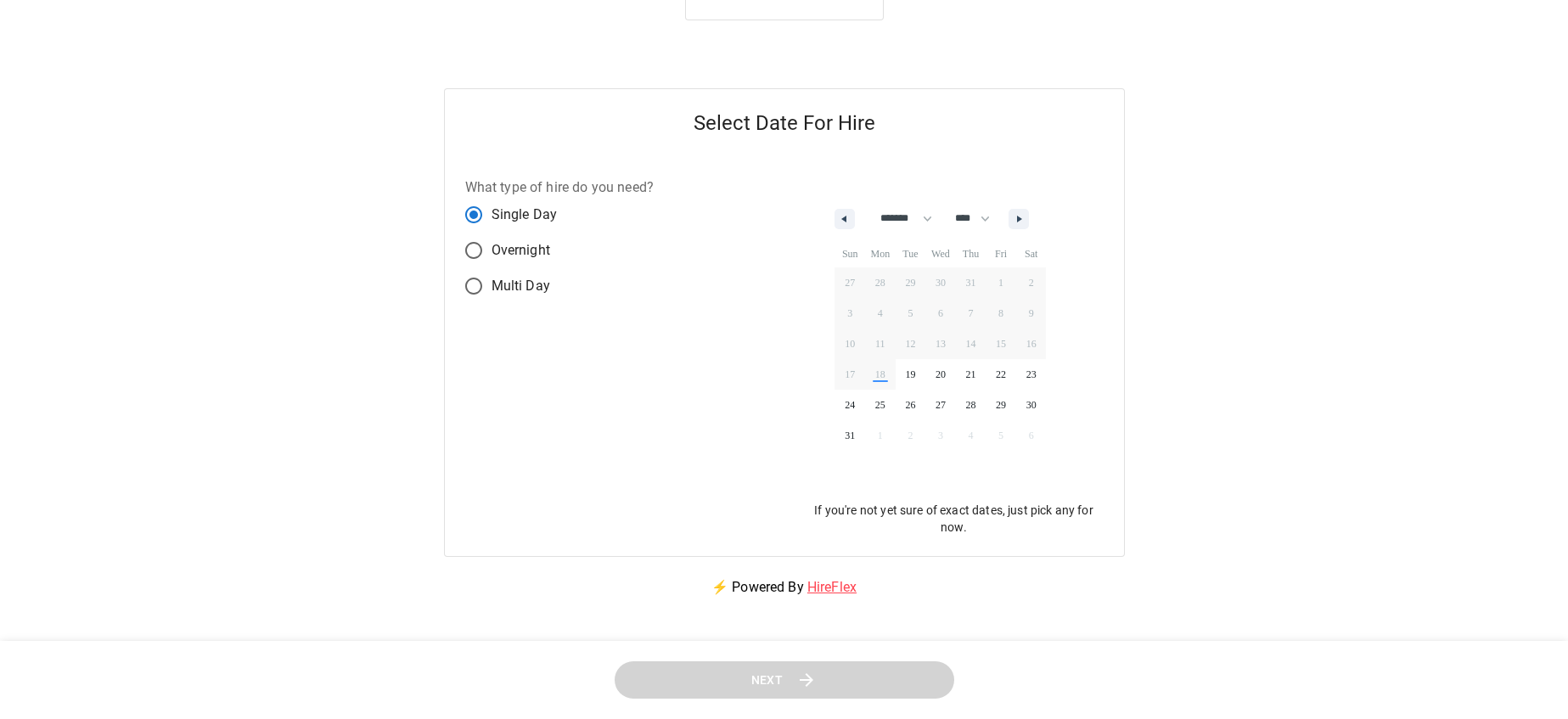
scroll to position [69, 0]
click at [1024, 219] on button "button" at bounding box center [1018, 222] width 20 height 20
select select "*"
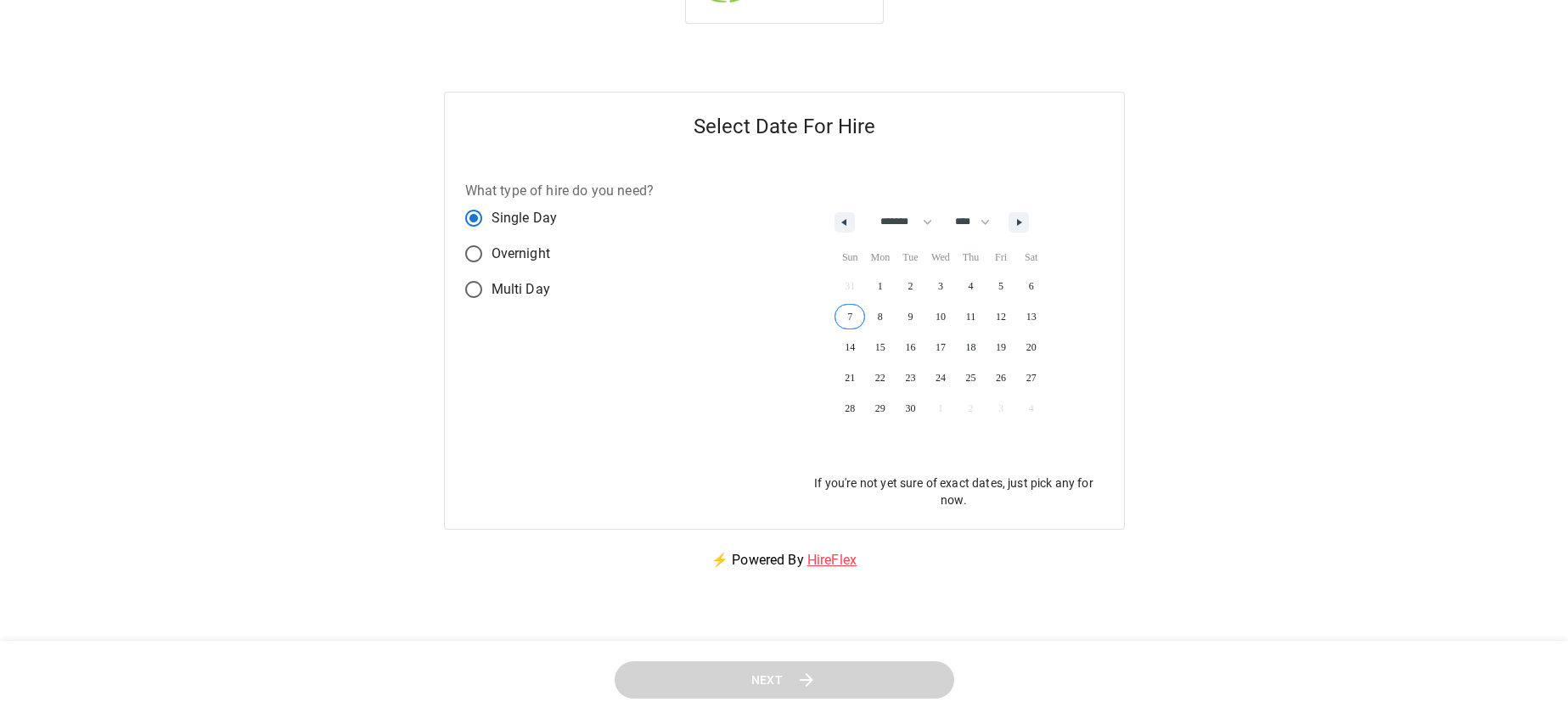
click at [855, 313] on span "7" at bounding box center [849, 316] width 31 height 22
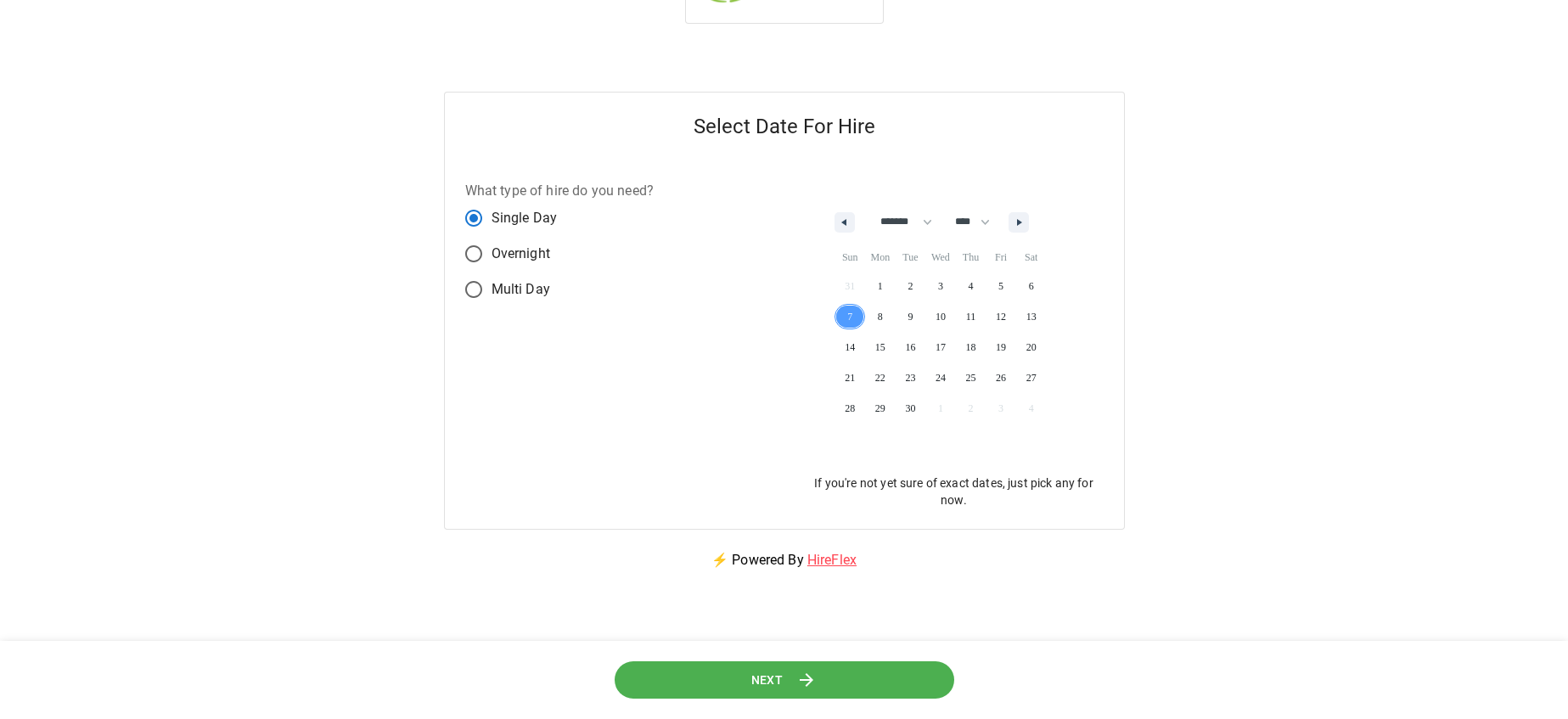
click at [755, 668] on button "Next" at bounding box center [784, 679] width 341 height 38
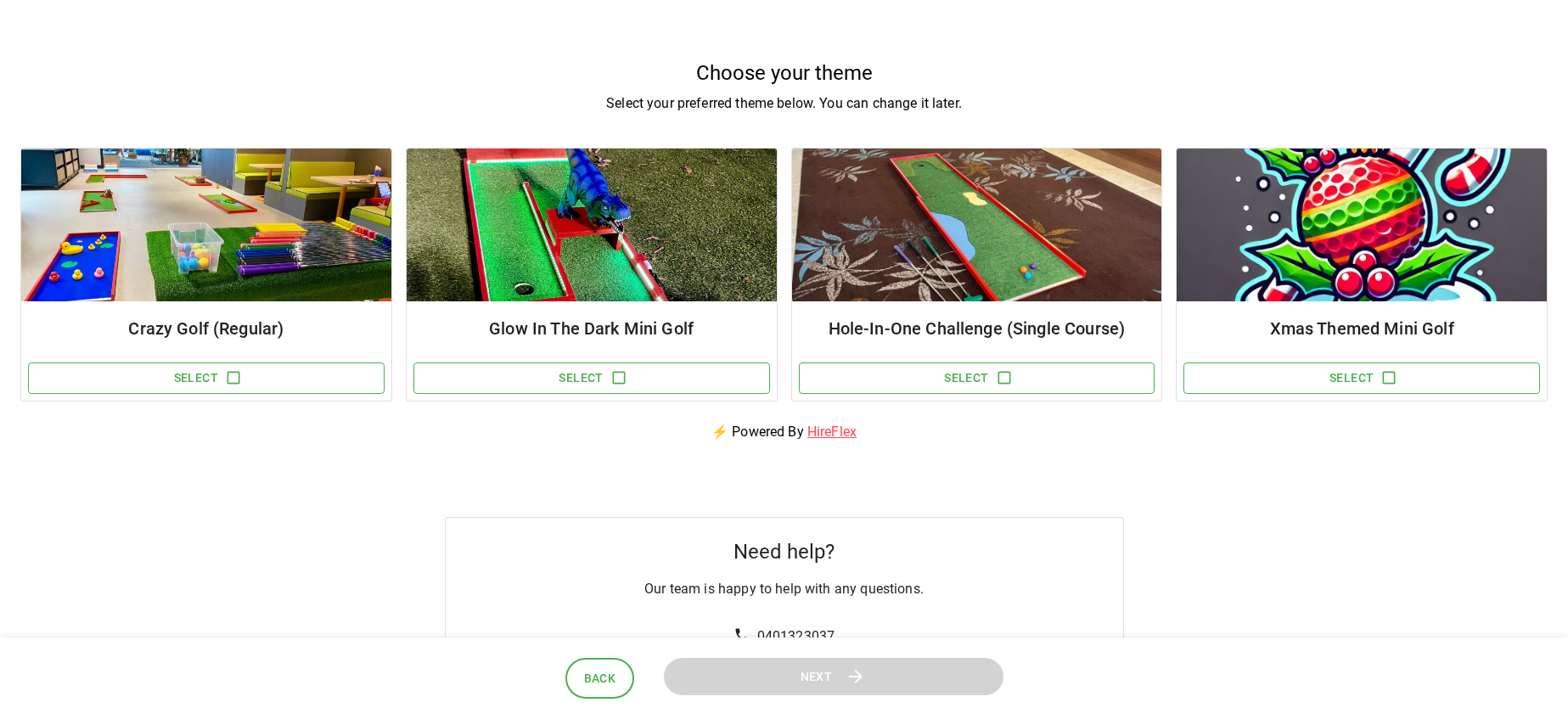
scroll to position [104, 0]
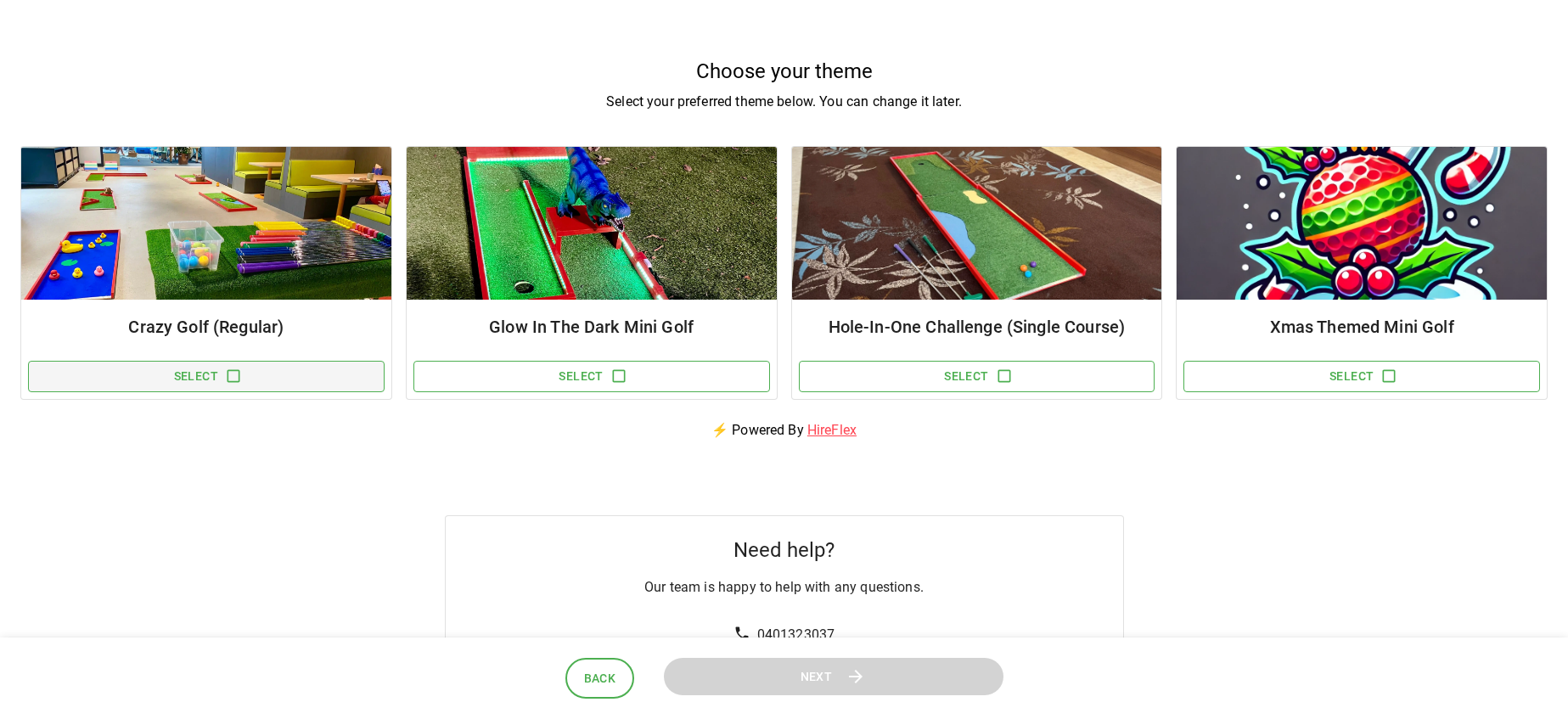
click at [249, 367] on button "Select" at bounding box center [206, 377] width 357 height 32
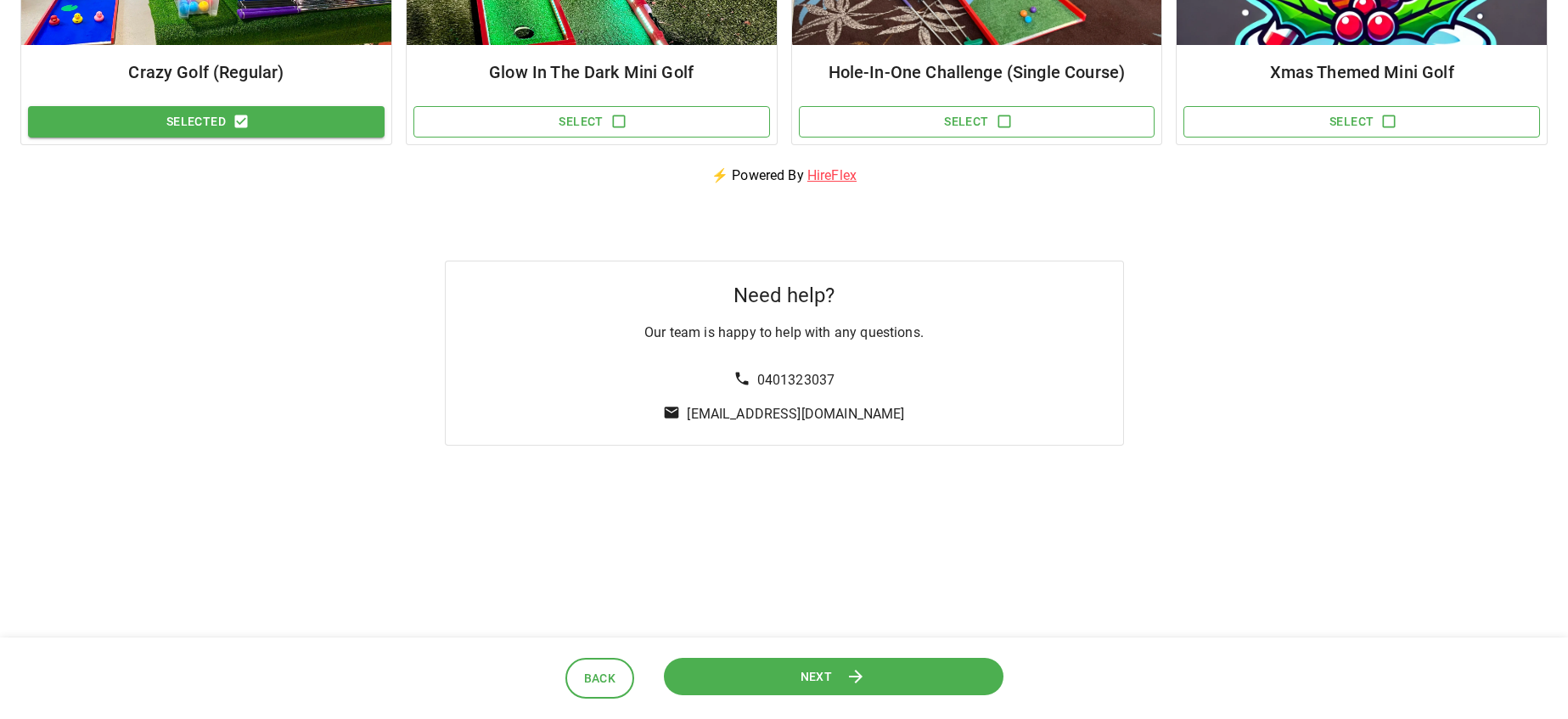
scroll to position [370, 0]
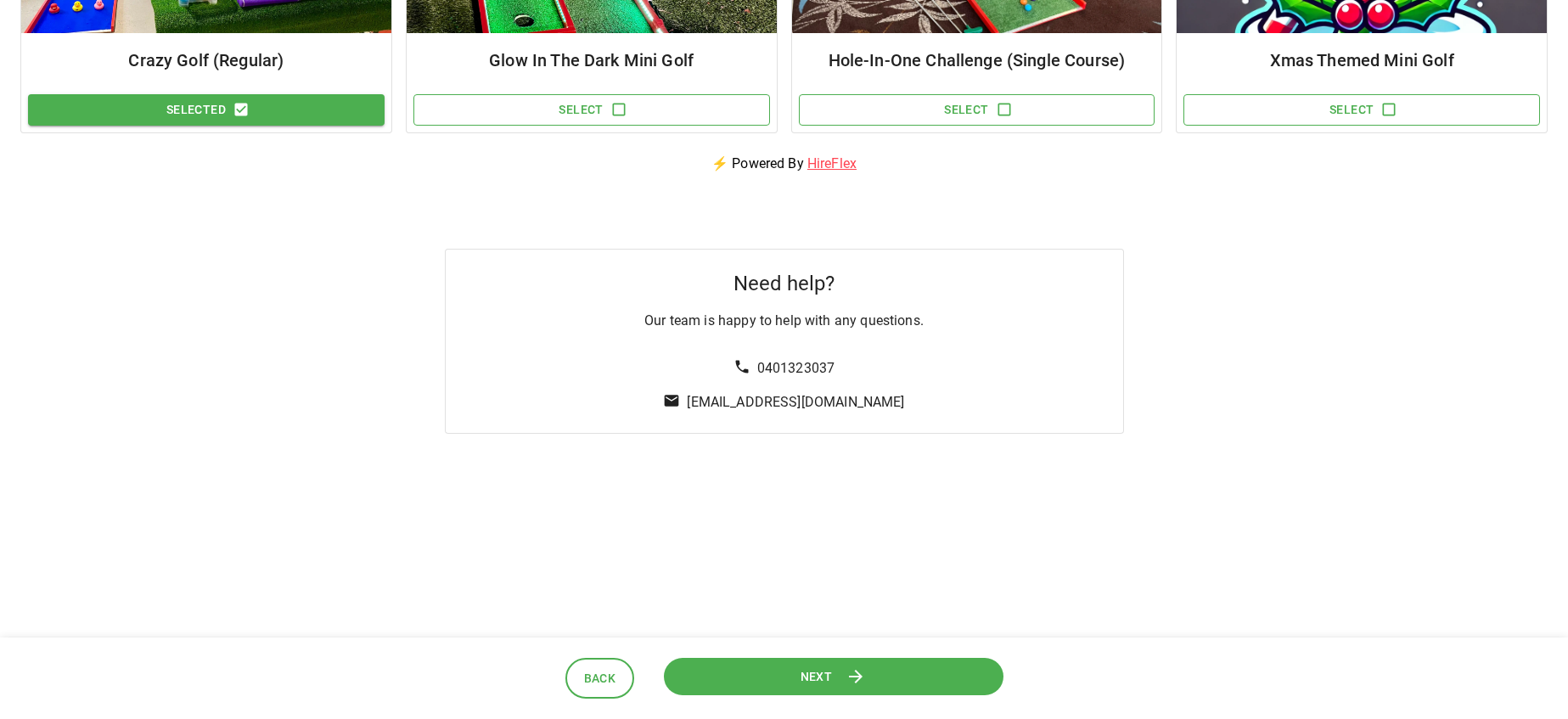
click at [820, 687] on button "Next" at bounding box center [834, 675] width 343 height 38
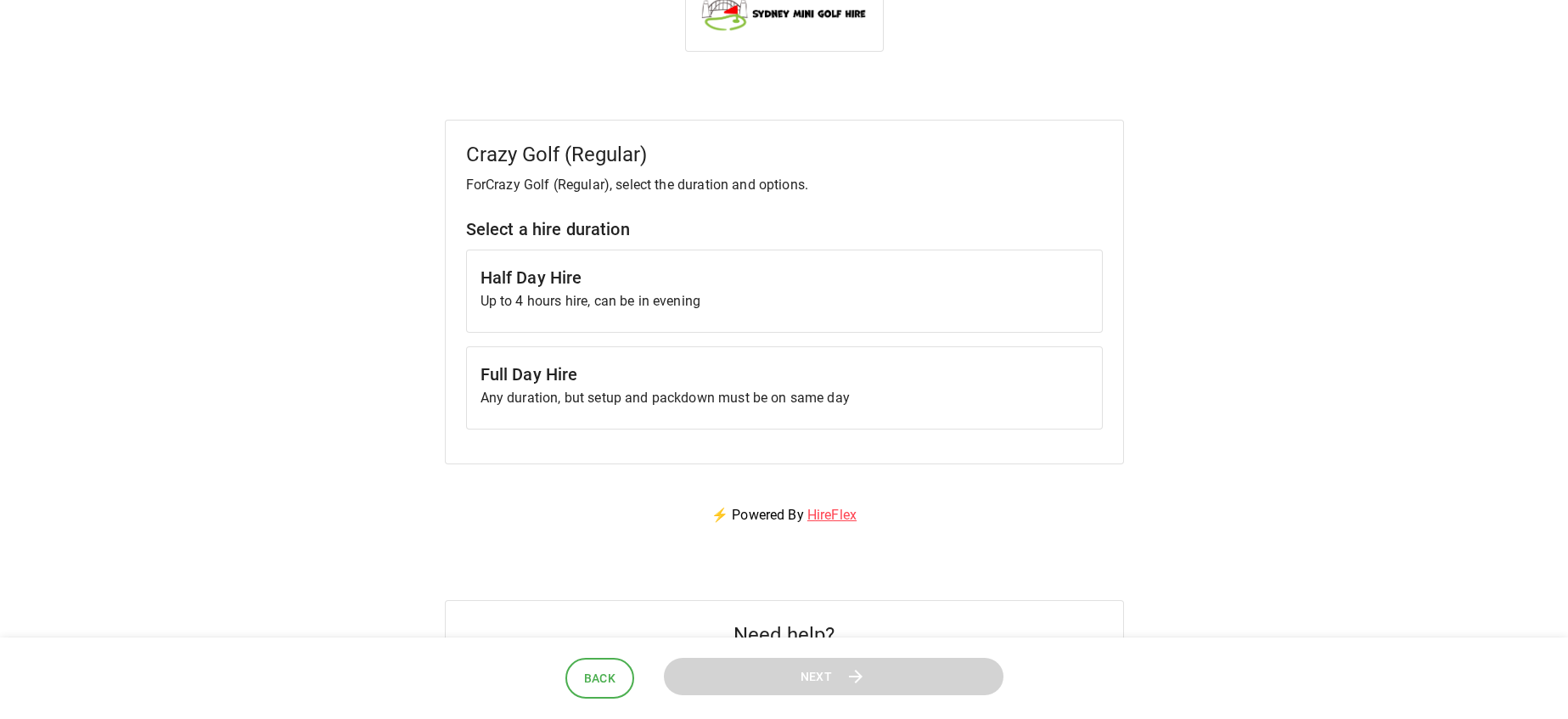
scroll to position [0, 0]
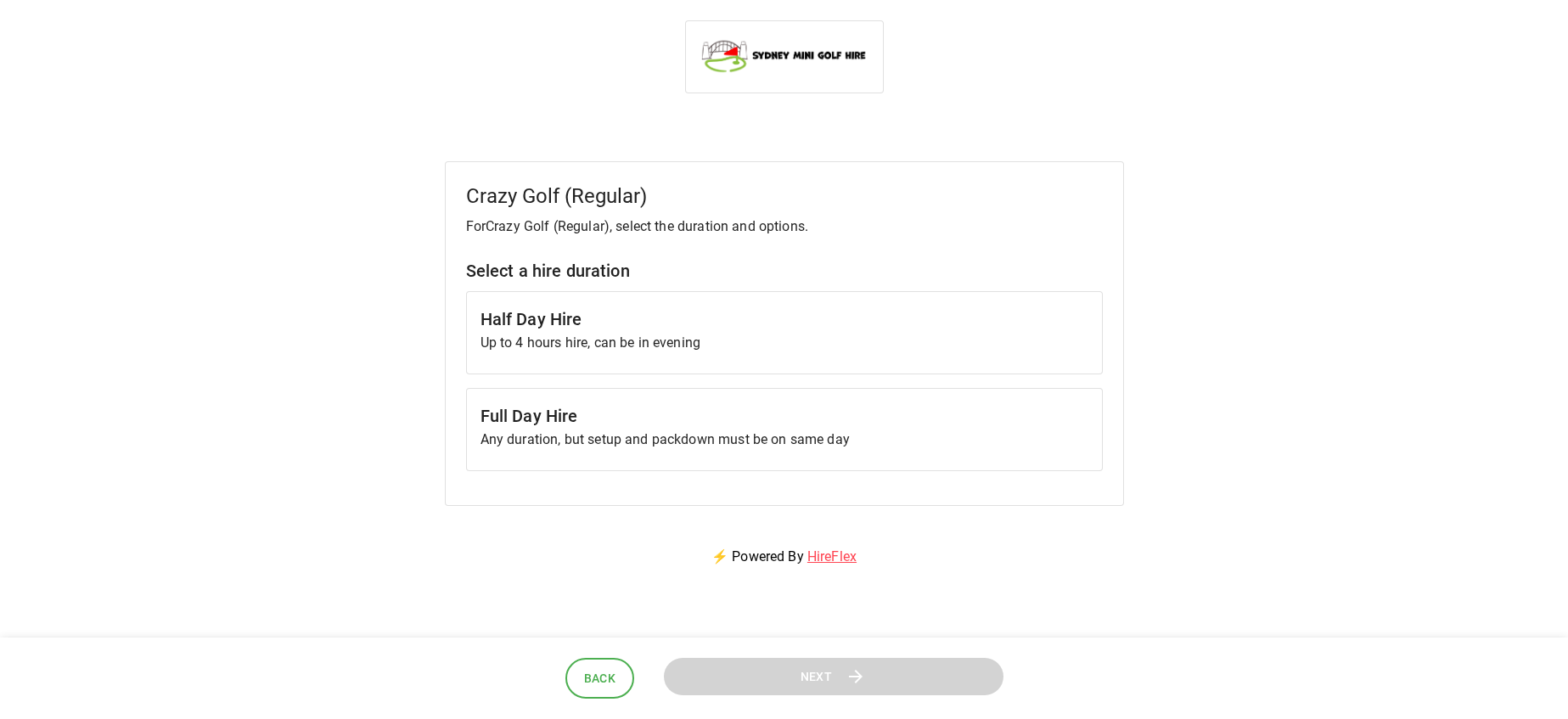
click at [833, 349] on p "Up to 4 hours hire, can be in evening" at bounding box center [784, 342] width 608 height 20
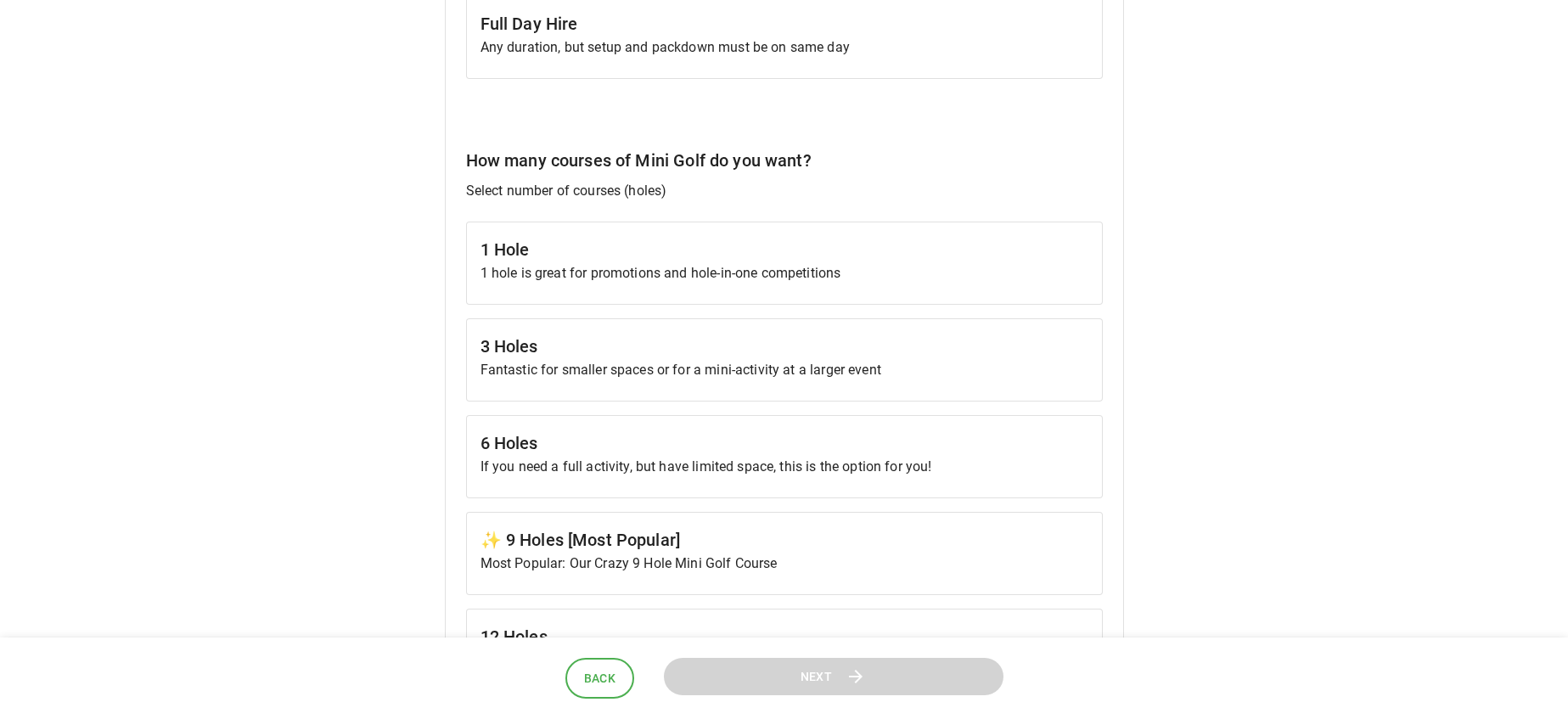
scroll to position [389, 0]
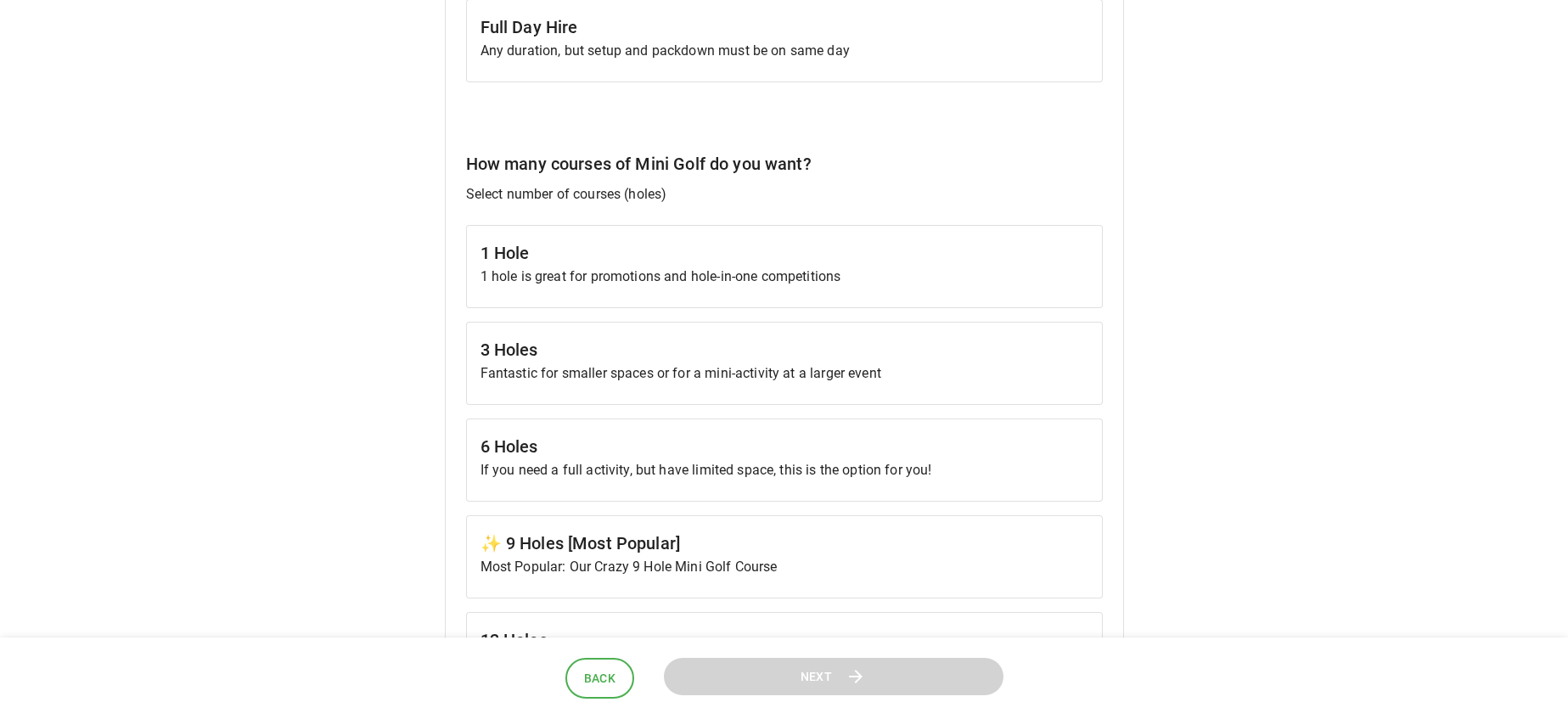
click at [638, 241] on h6 "1 Hole" at bounding box center [784, 253] width 608 height 27
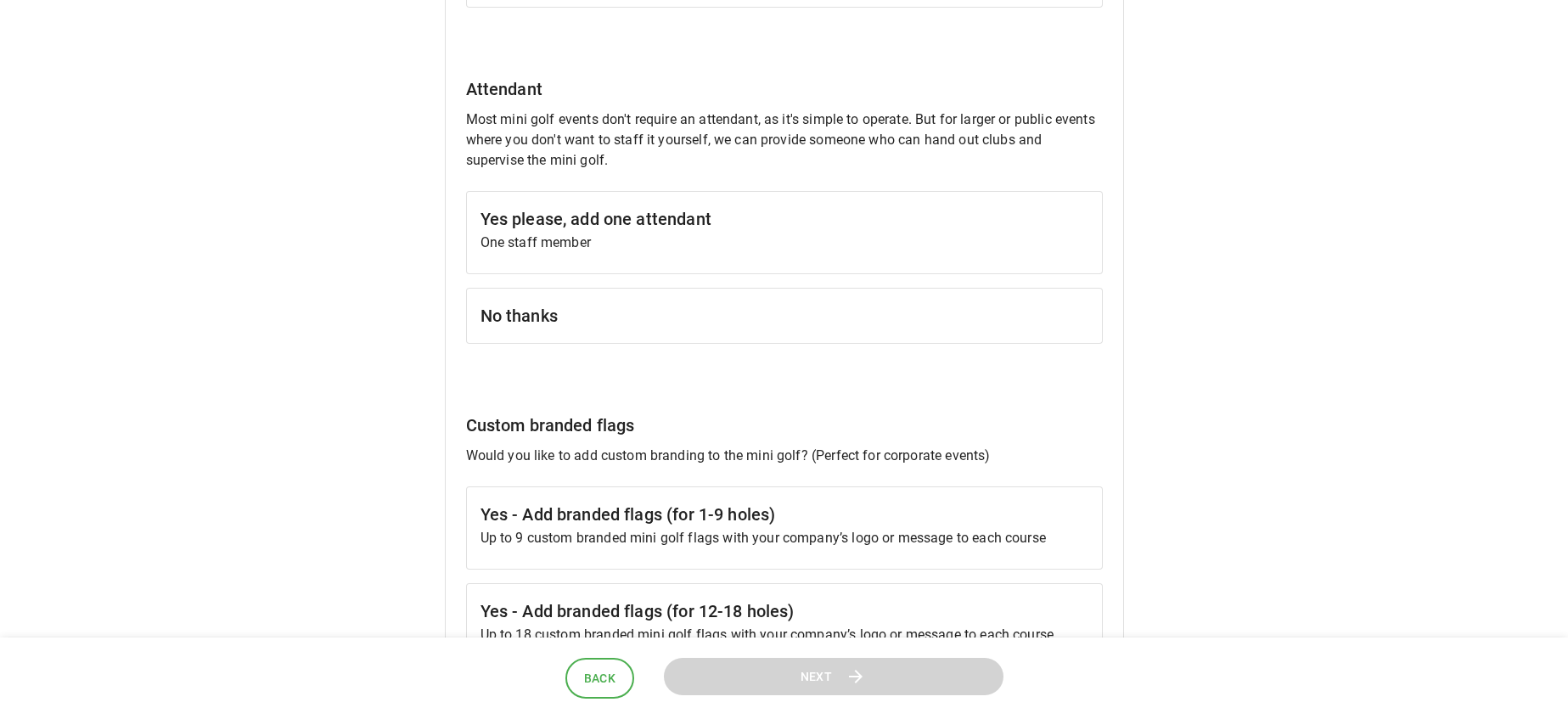
click at [649, 329] on div "No thanks" at bounding box center [784, 316] width 637 height 56
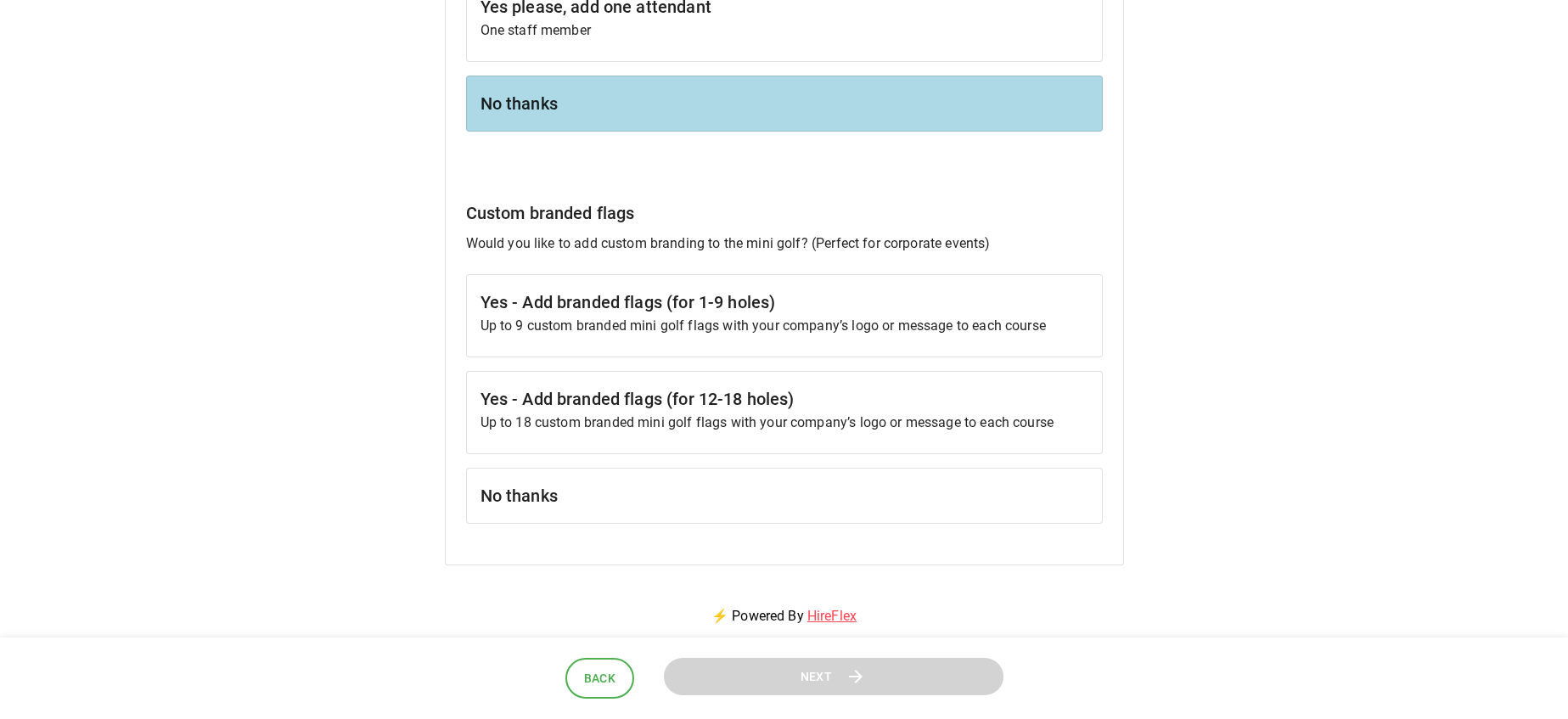
scroll to position [1651, 0]
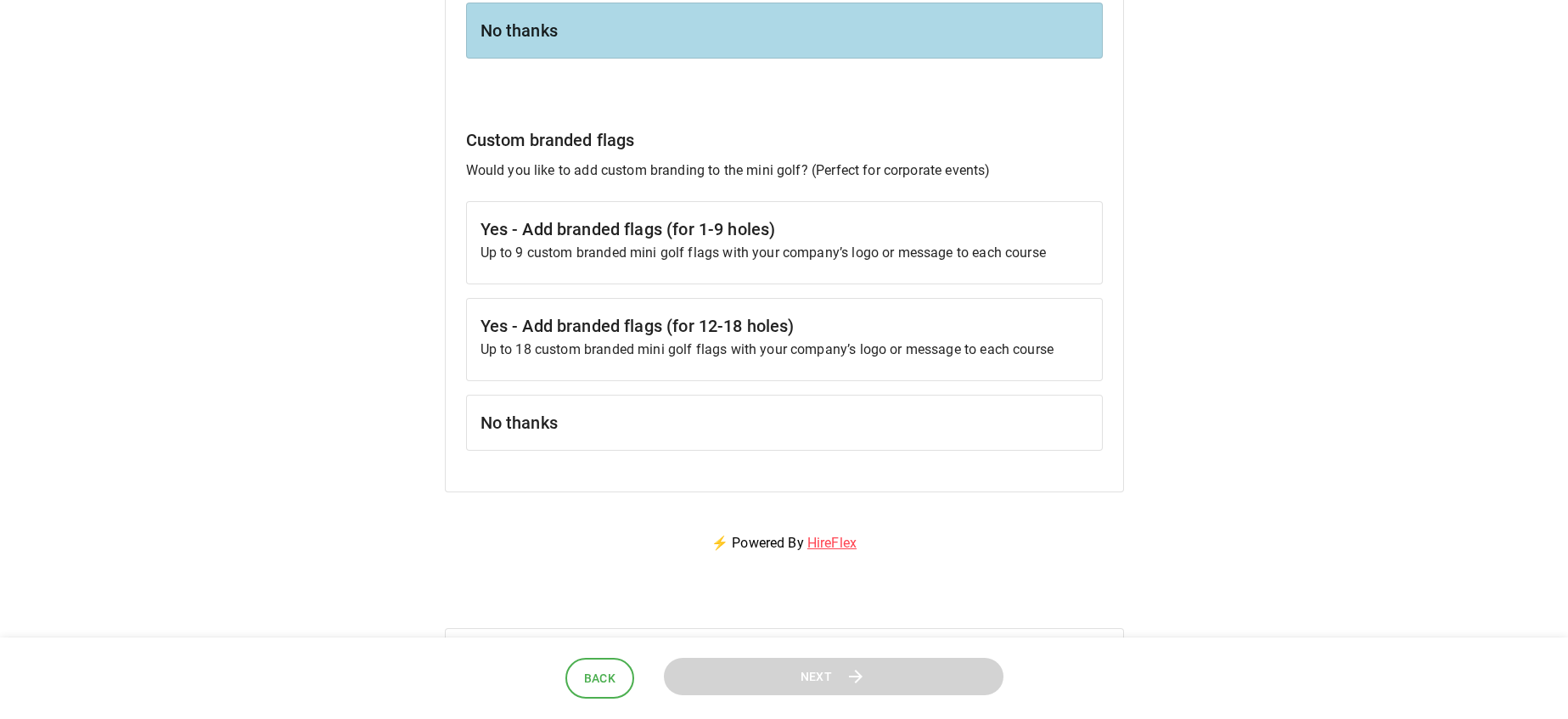
click at [603, 442] on div "No thanks" at bounding box center [784, 422] width 637 height 56
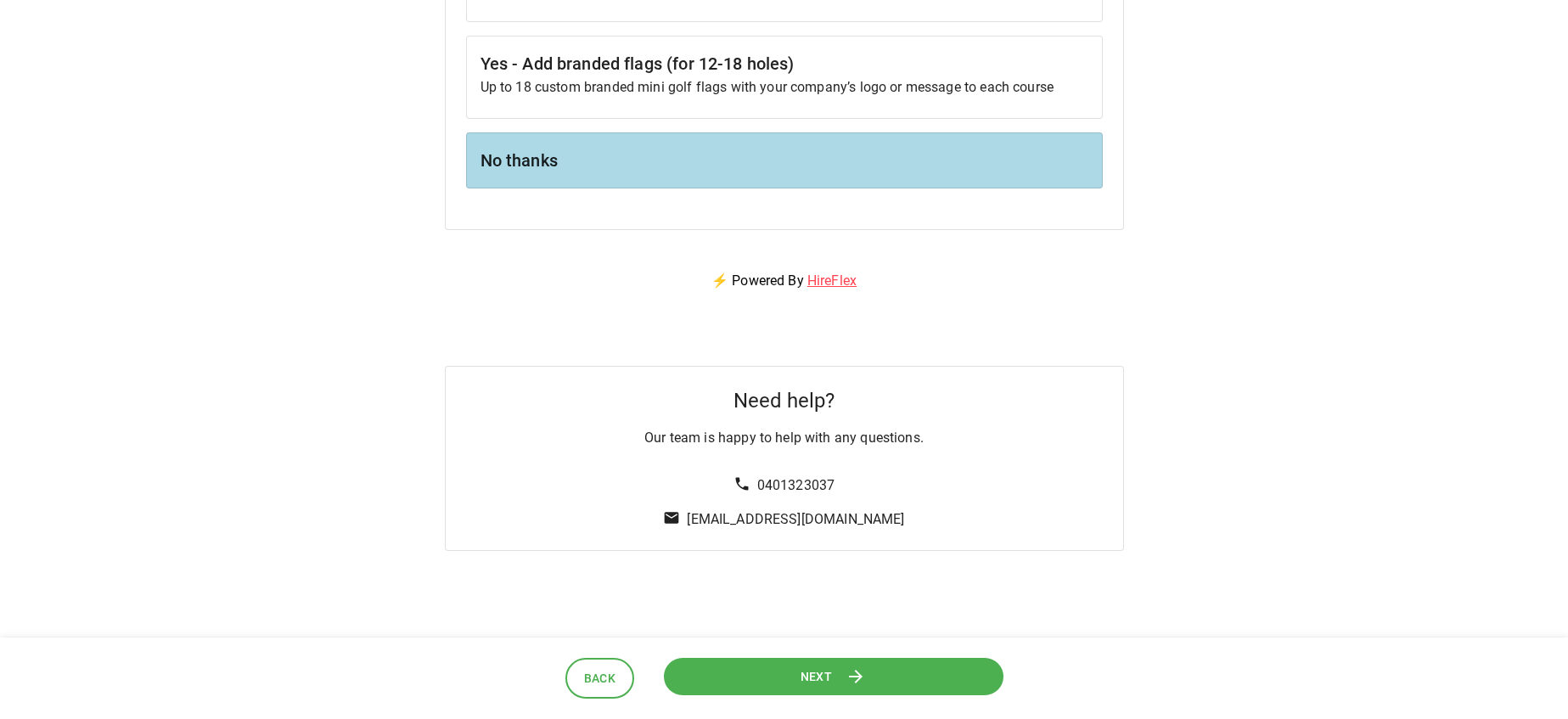
click at [765, 669] on button "Next" at bounding box center [834, 675] width 357 height 40
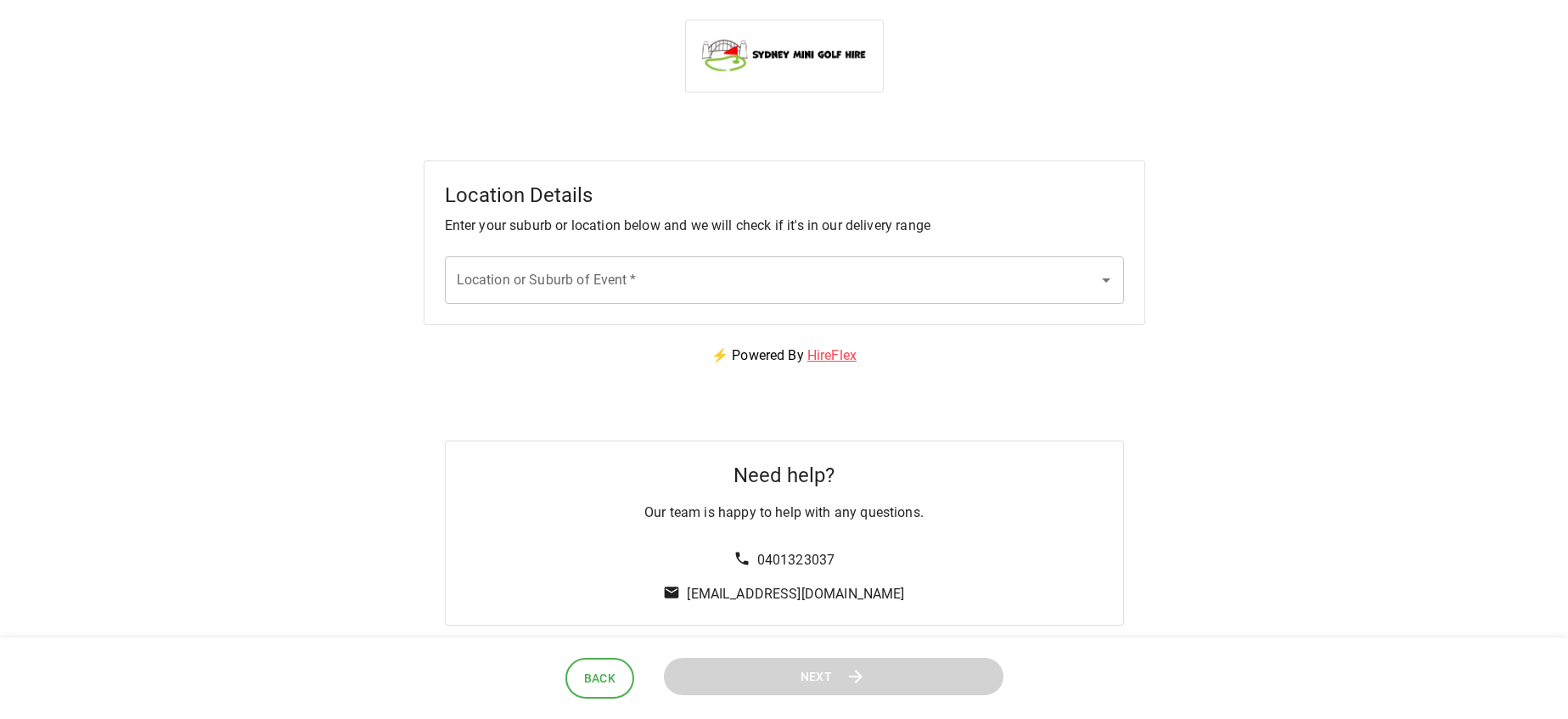
scroll to position [0, 0]
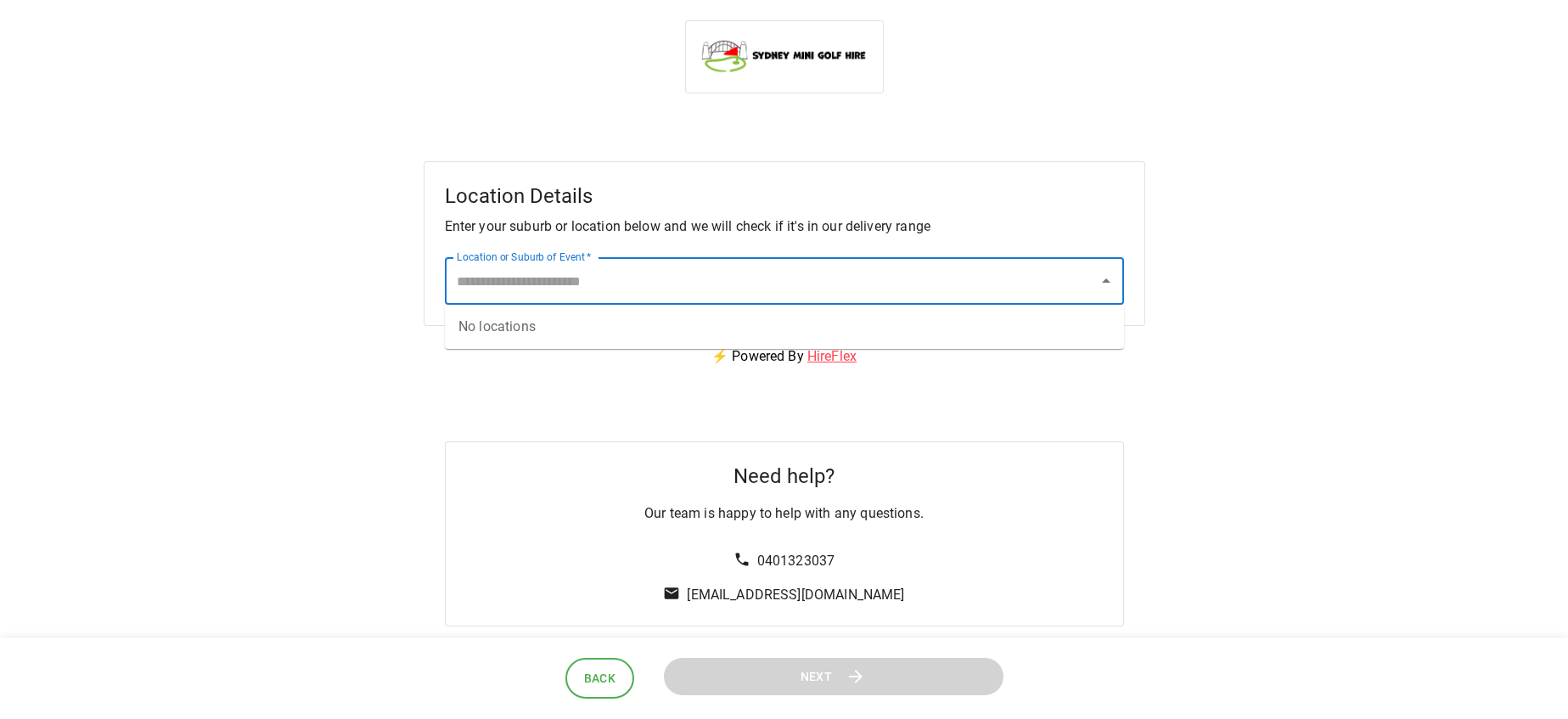
click at [713, 291] on input "Location or Suburb of Event   *" at bounding box center [771, 281] width 639 height 32
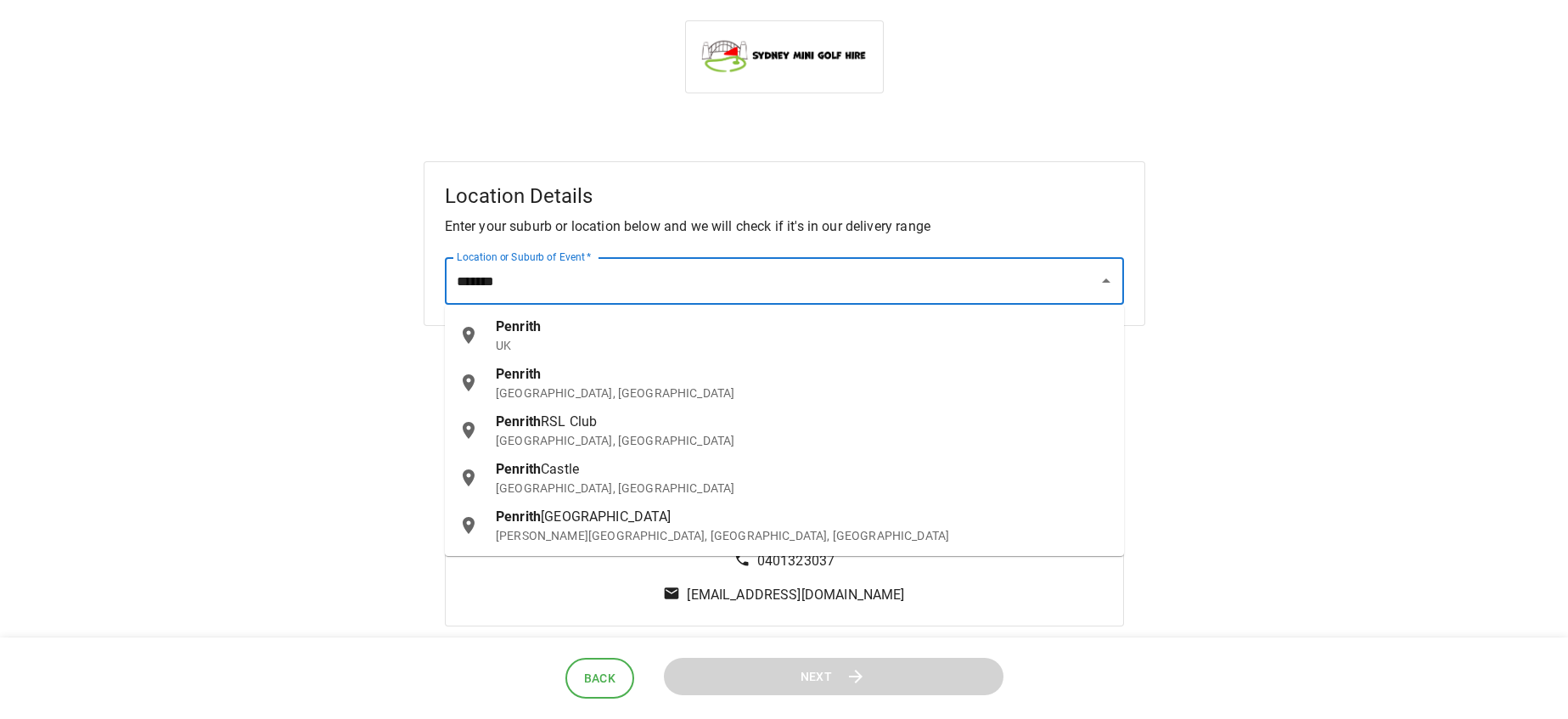
click at [699, 378] on div "[GEOGRAPHIC_DATA], [GEOGRAPHIC_DATA]" at bounding box center [803, 383] width 615 height 38
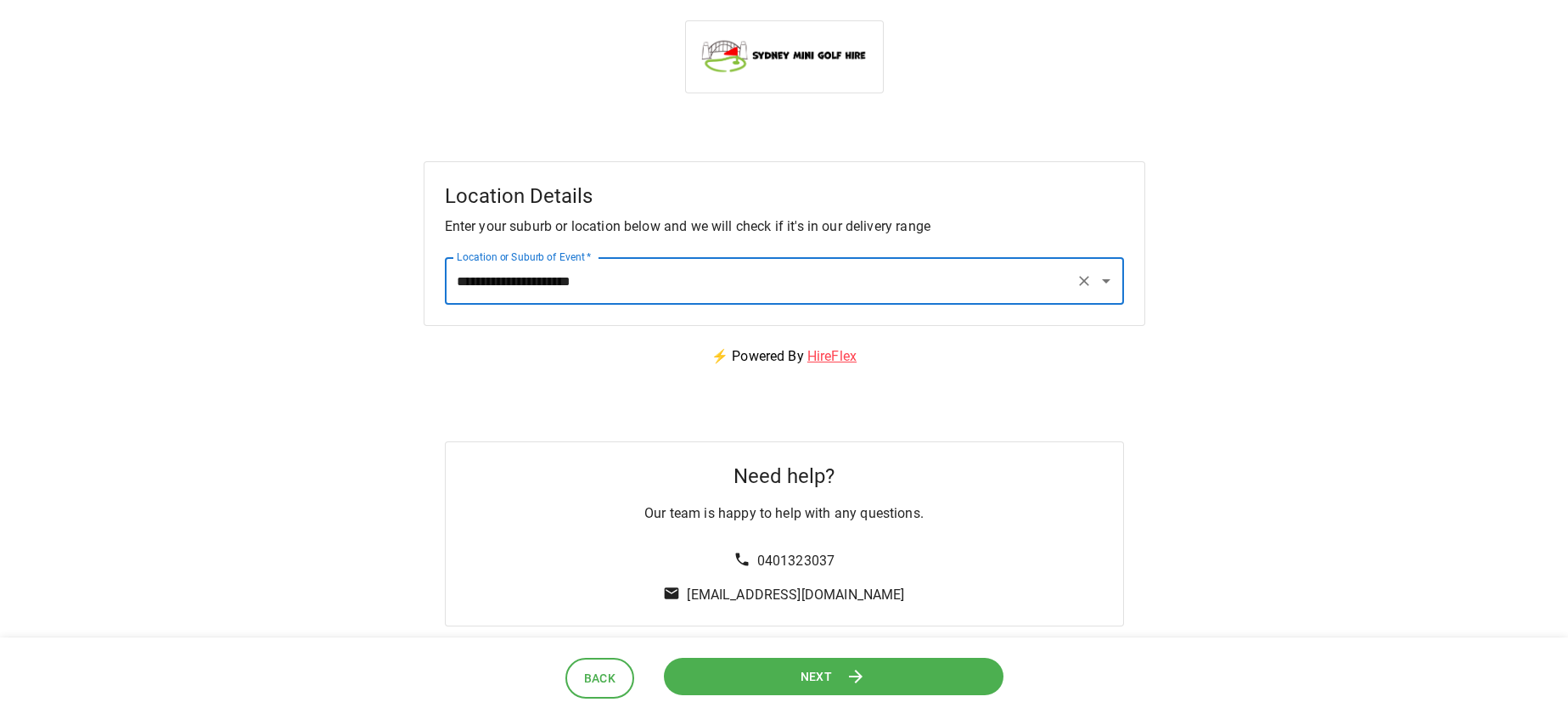
type input "**********"
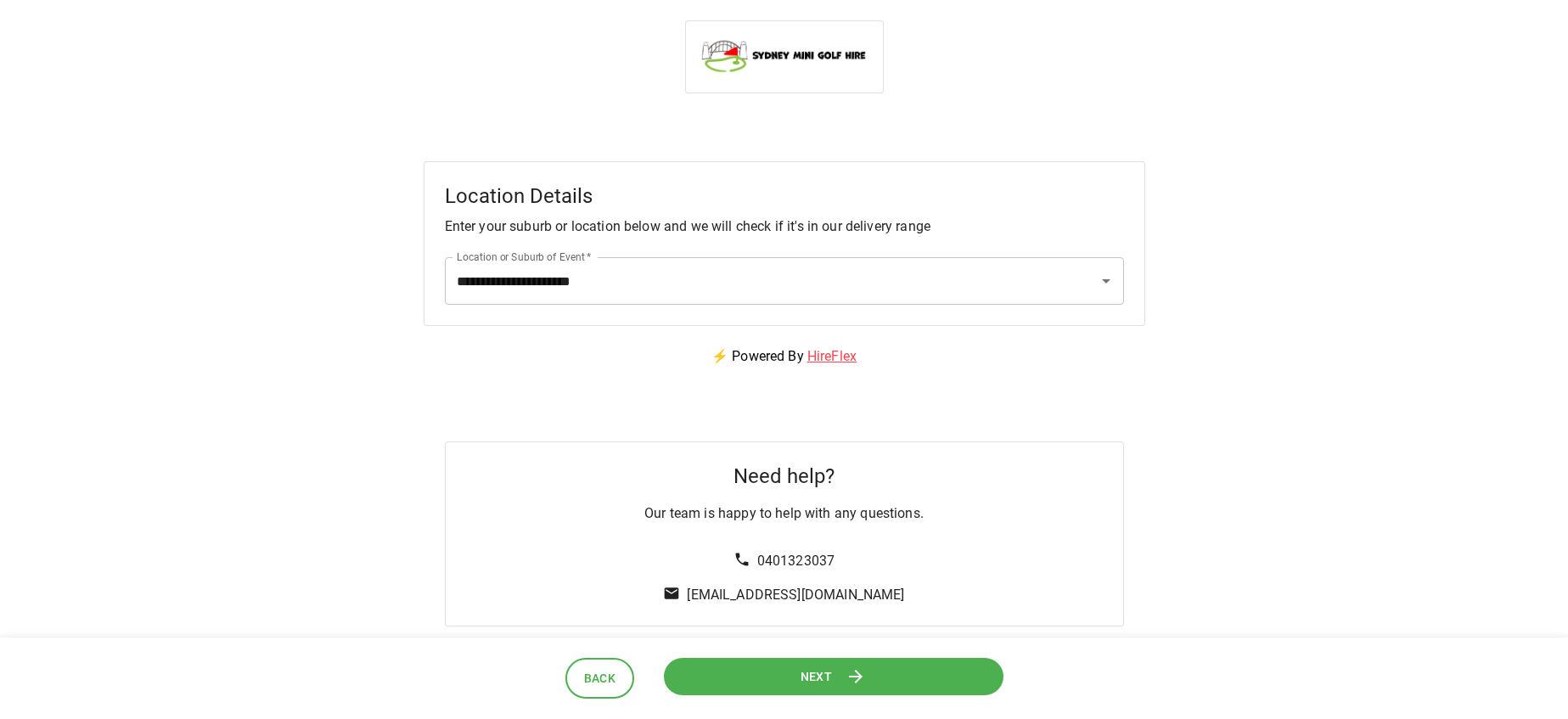
click at [764, 675] on button "Next" at bounding box center [834, 675] width 357 height 40
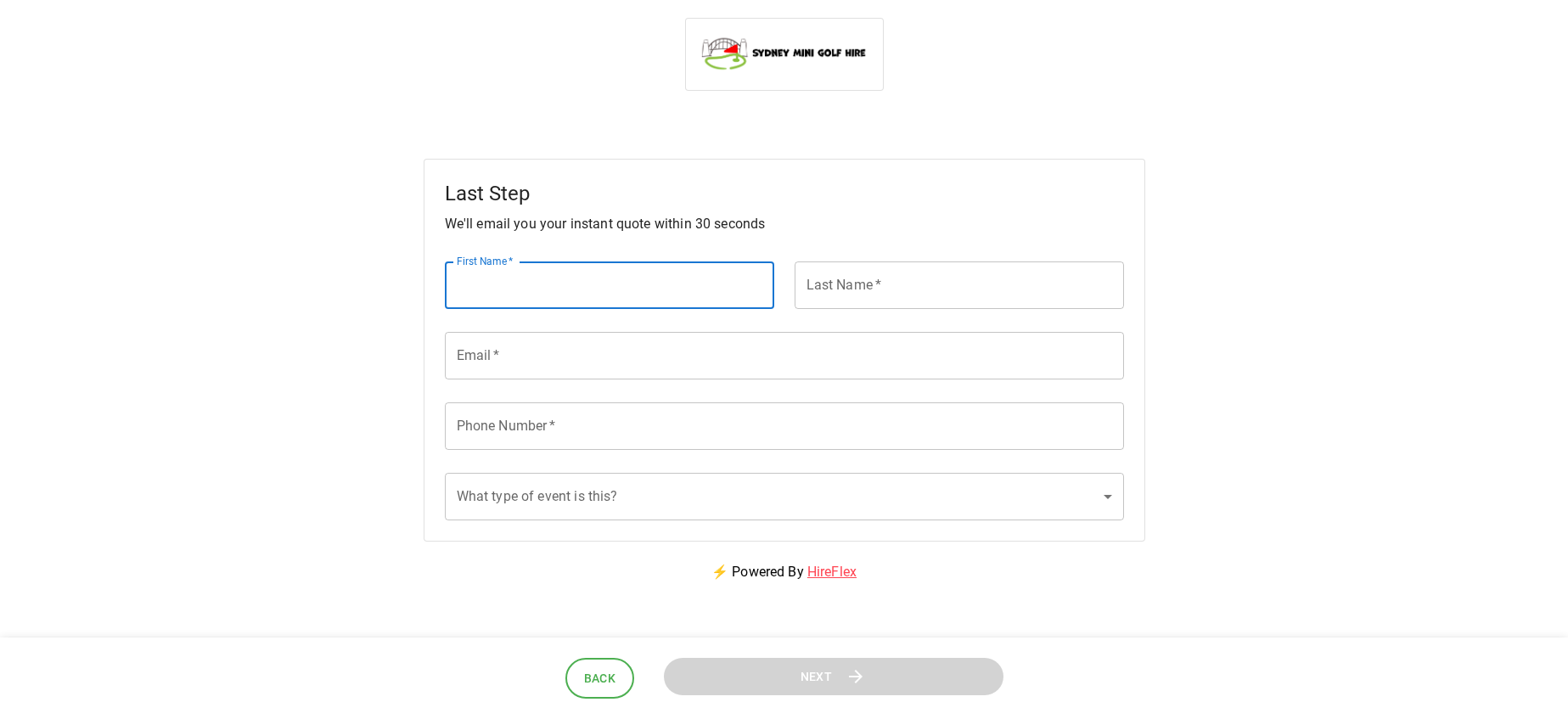
click at [661, 298] on input "First Name   *" at bounding box center [609, 285] width 329 height 47
type input "*****"
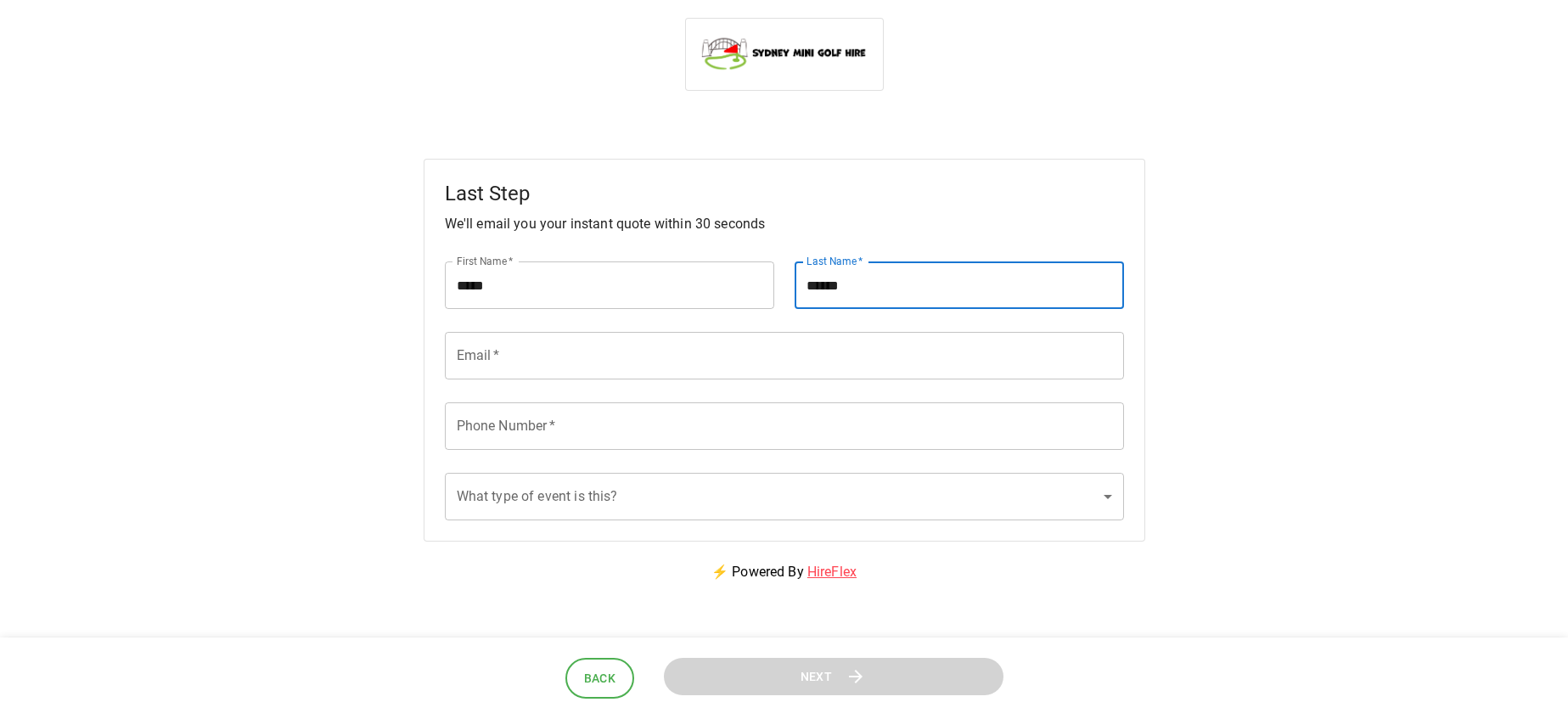
type input "******"
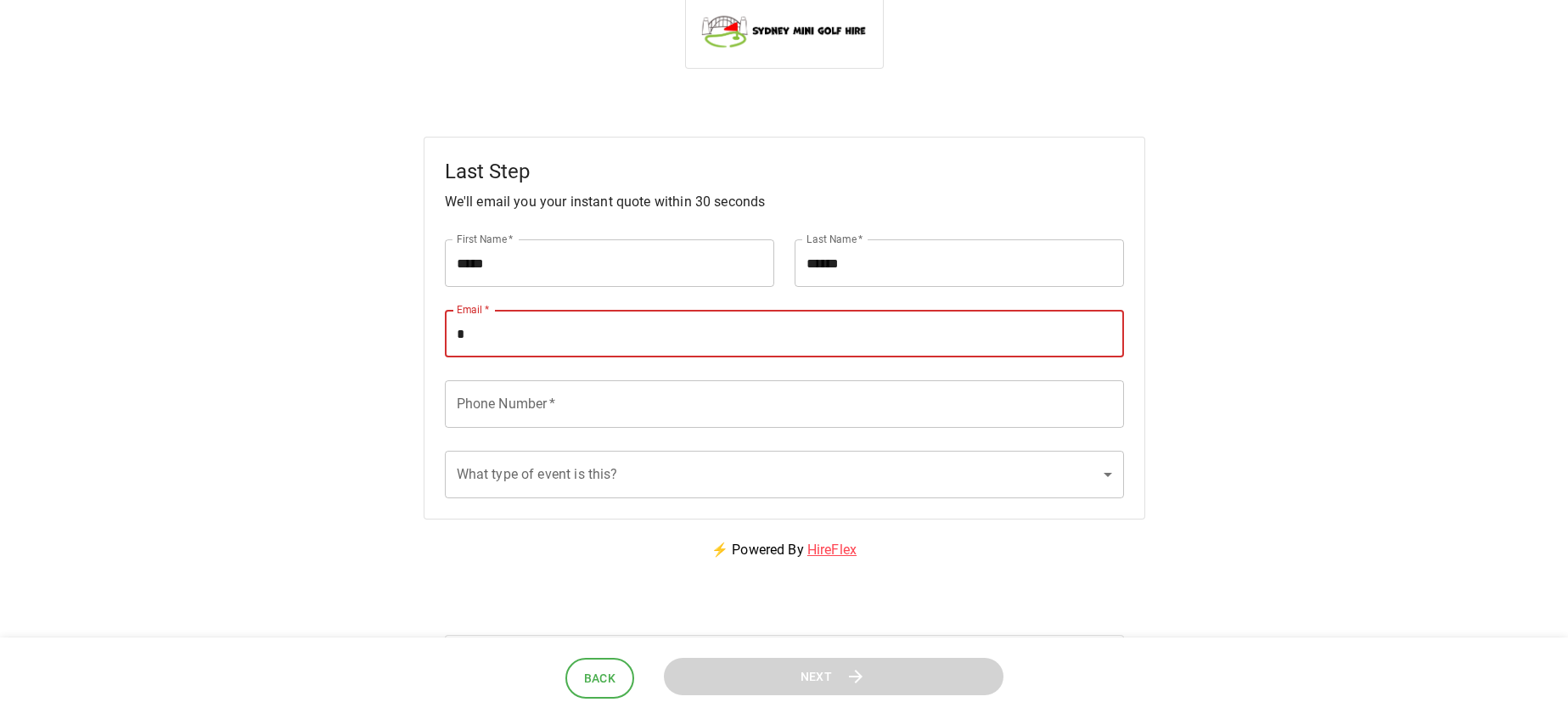
click at [615, 324] on input "*" at bounding box center [784, 334] width 679 height 47
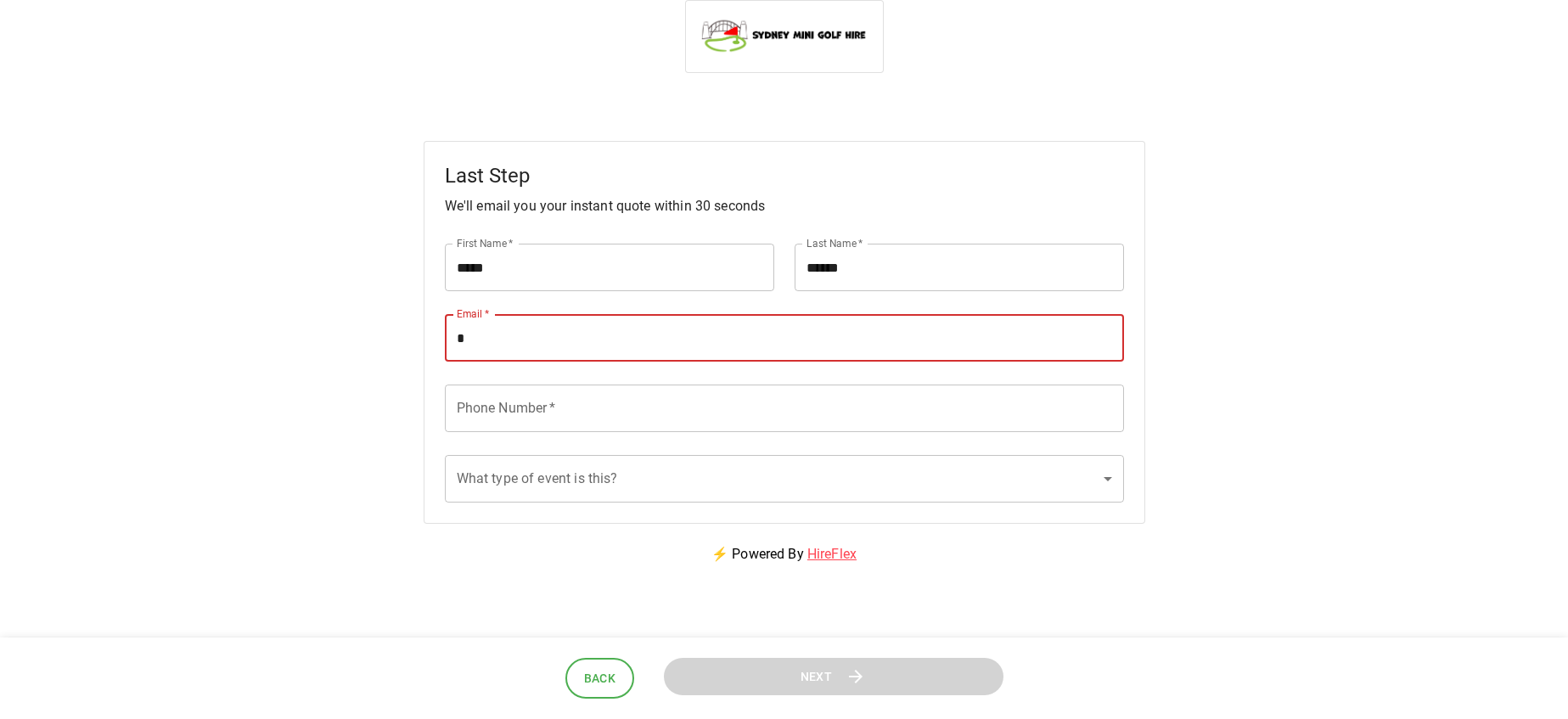
scroll to position [16, 0]
click at [609, 353] on input "*" at bounding box center [784, 342] width 679 height 47
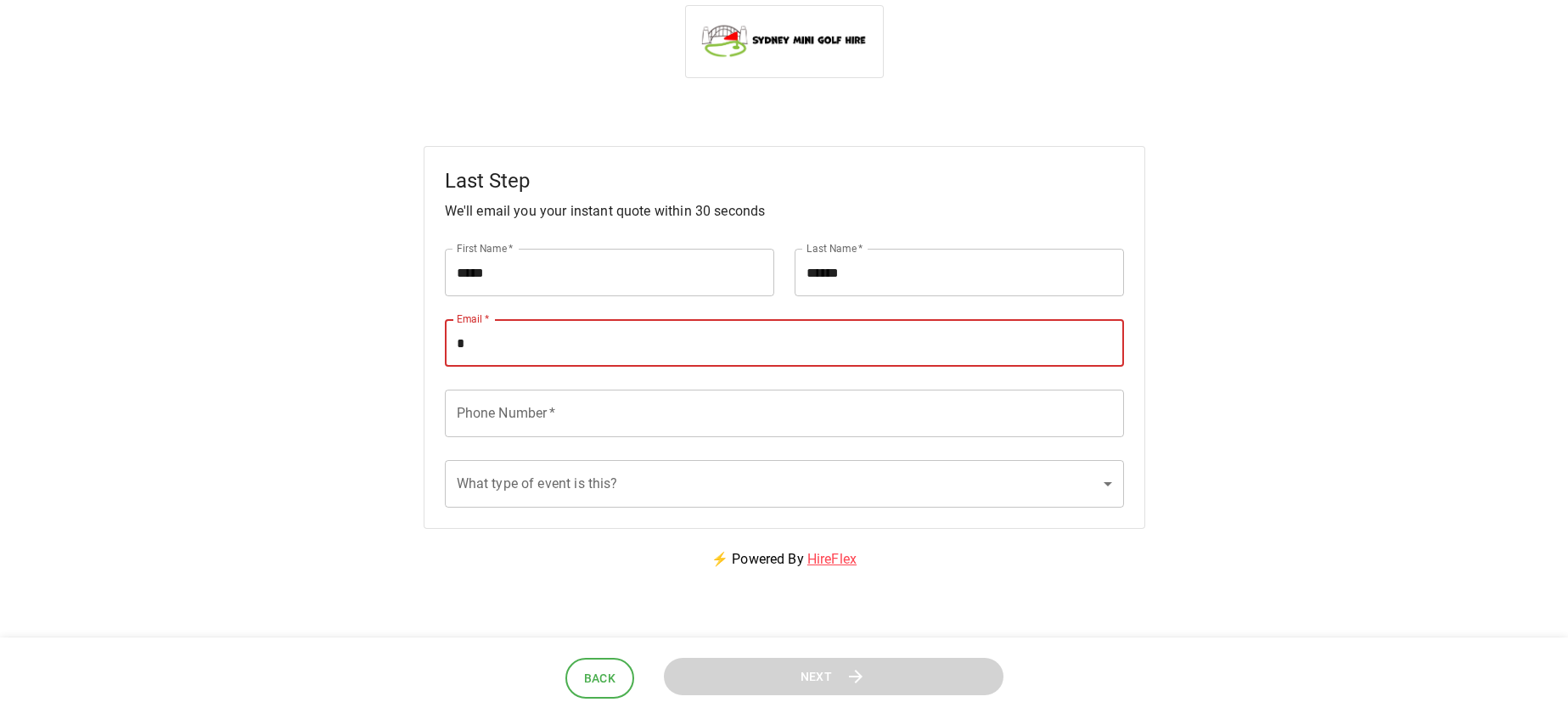
click at [589, 343] on input "*" at bounding box center [784, 342] width 679 height 47
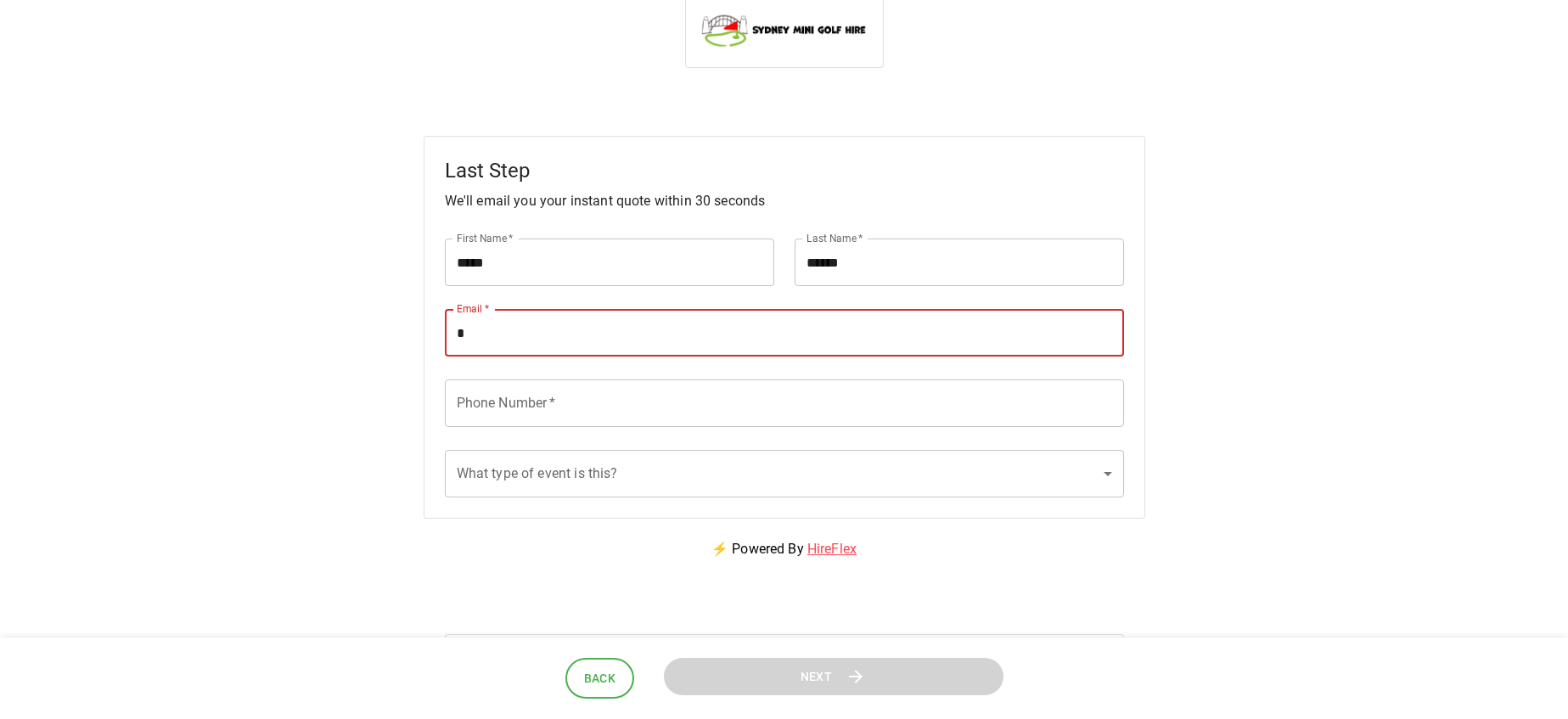
scroll to position [0, 0]
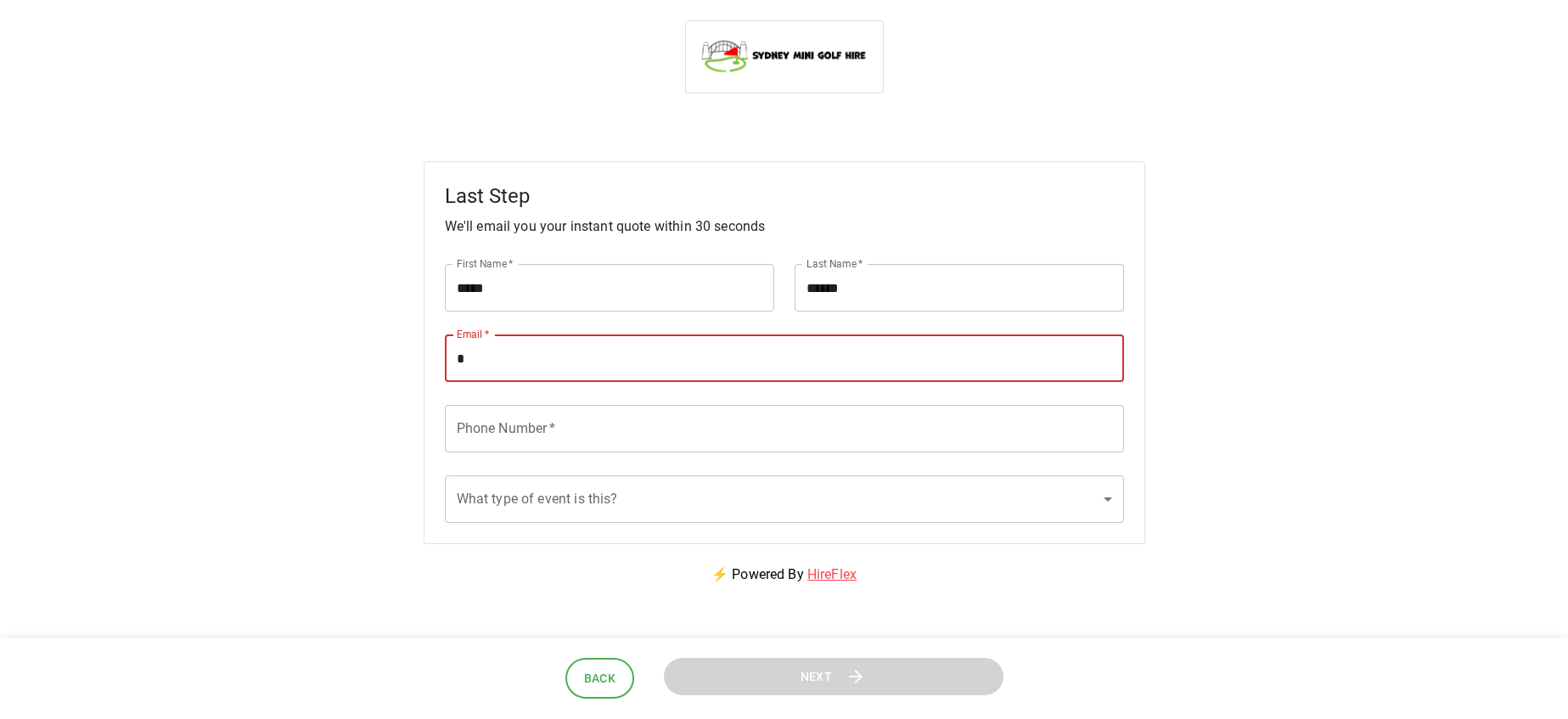
click at [596, 370] on input "*" at bounding box center [784, 358] width 679 height 47
type input "**********"
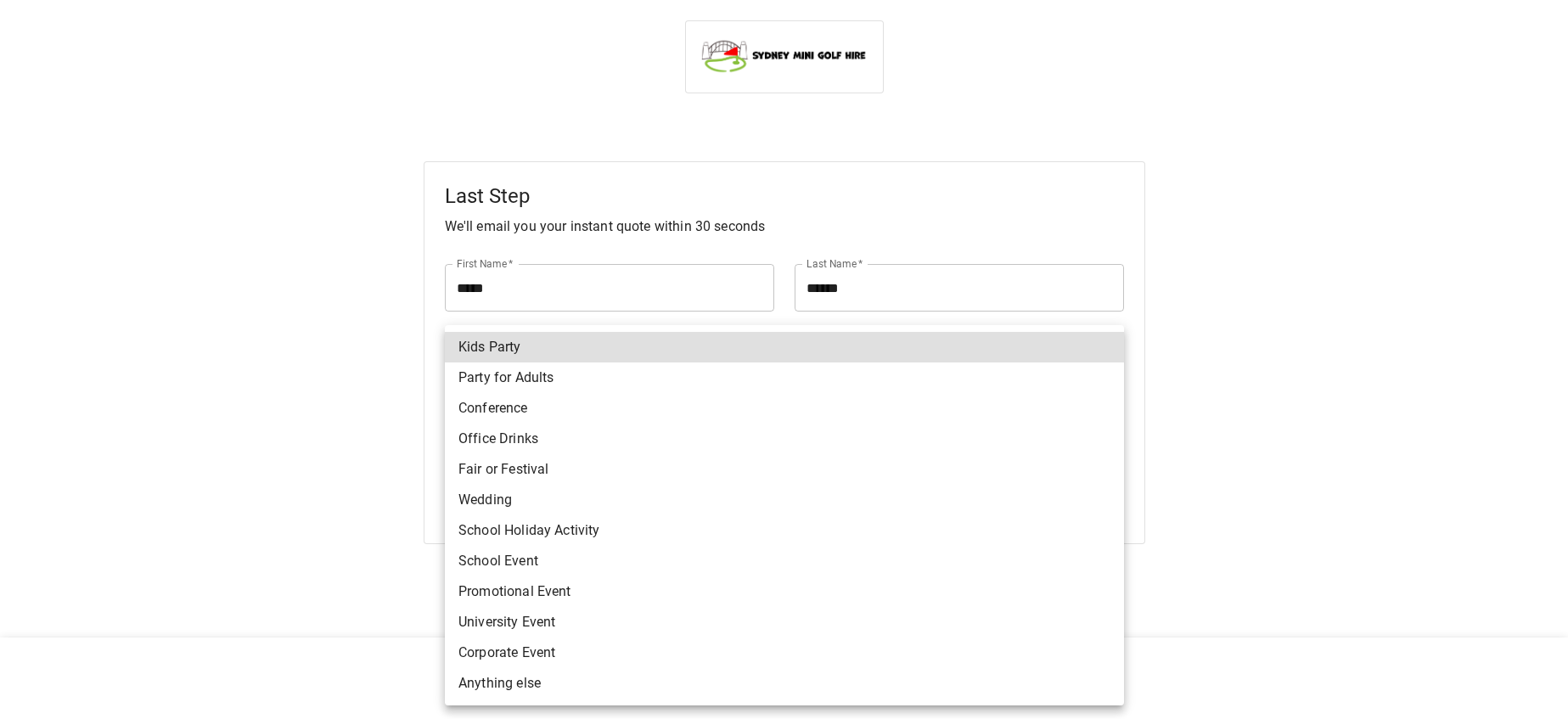
click at [596, 496] on body "**********" at bounding box center [784, 432] width 1568 height 865
click at [683, 586] on li "Promotional Event" at bounding box center [784, 591] width 679 height 31
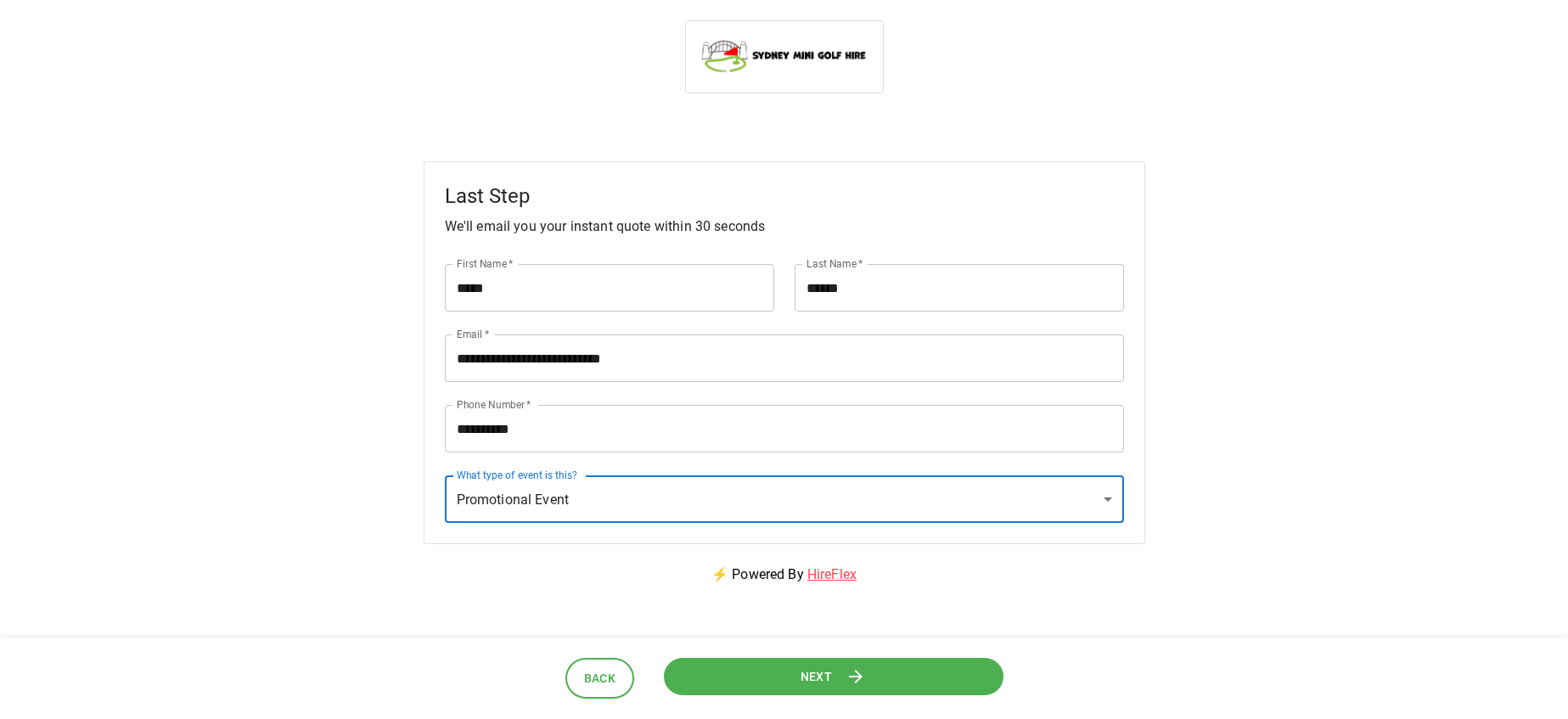
type input "**********"
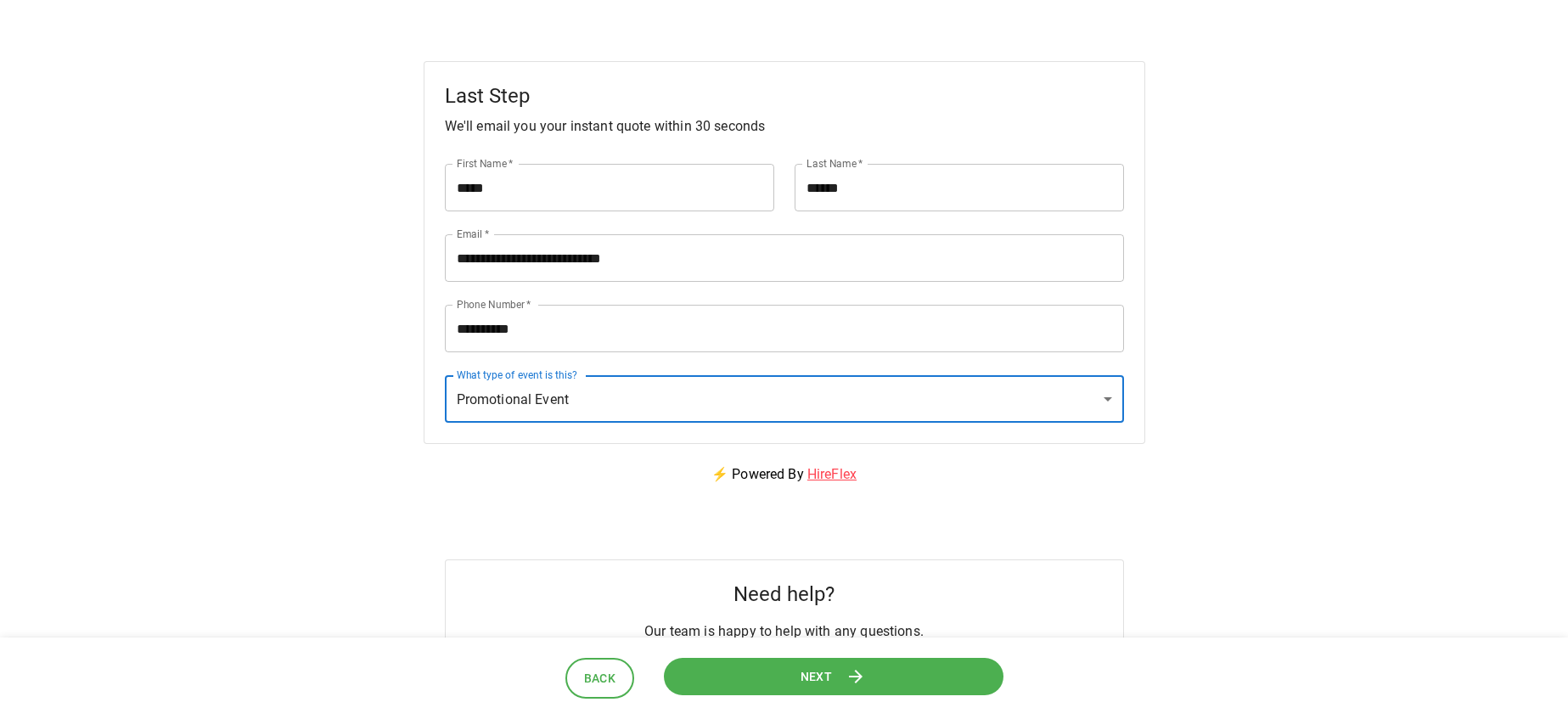
click at [763, 673] on button "Next" at bounding box center [834, 675] width 341 height 38
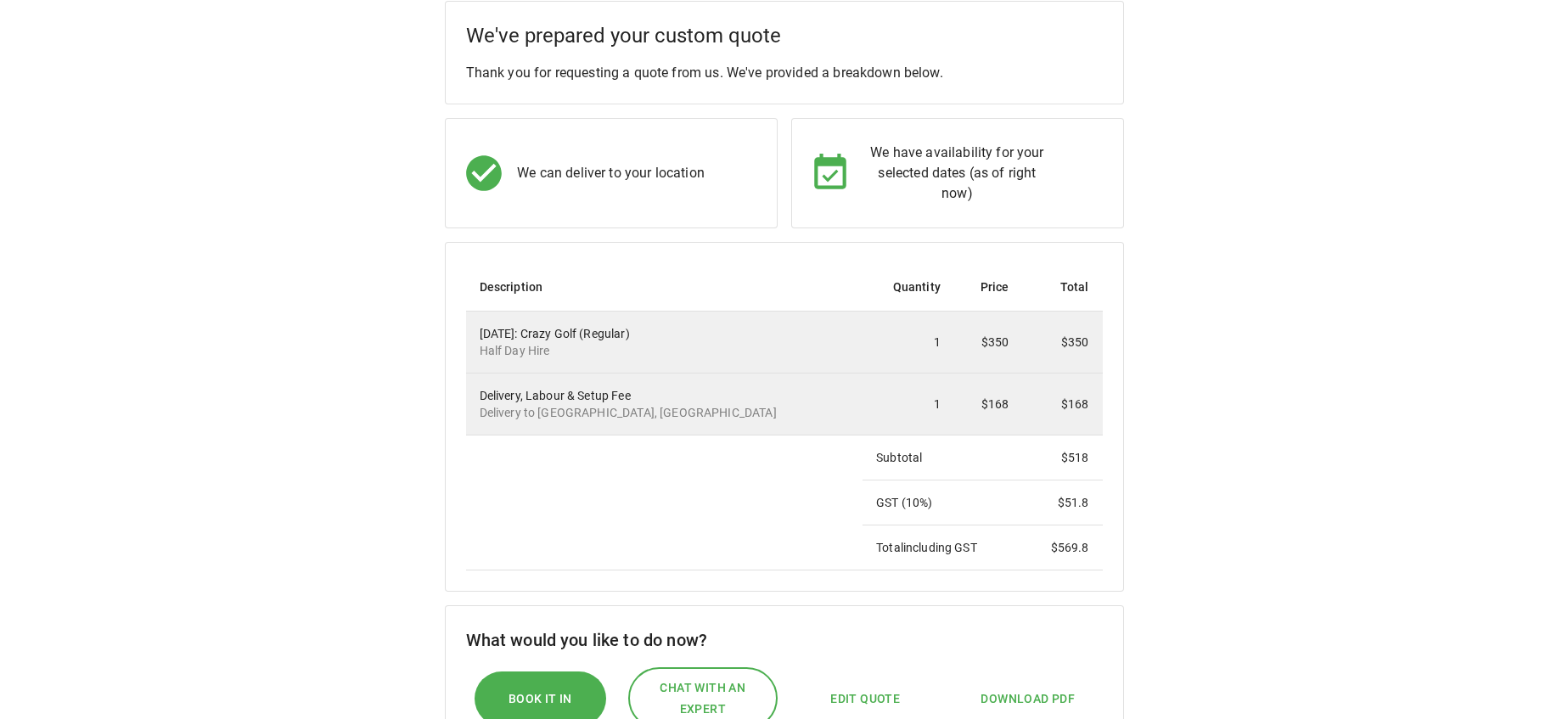
scroll to position [162, 0]
